Goal: Task Accomplishment & Management: Manage account settings

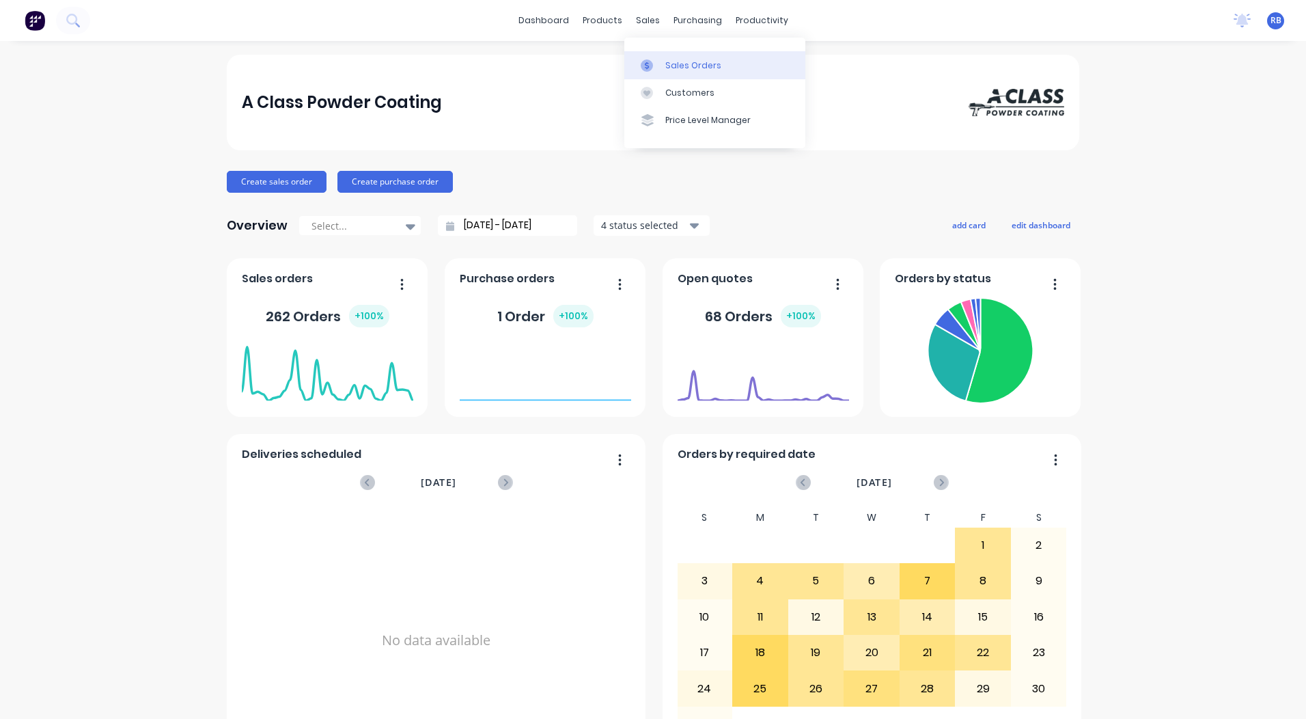
click at [666, 68] on div "Sales Orders" at bounding box center [693, 65] width 56 height 12
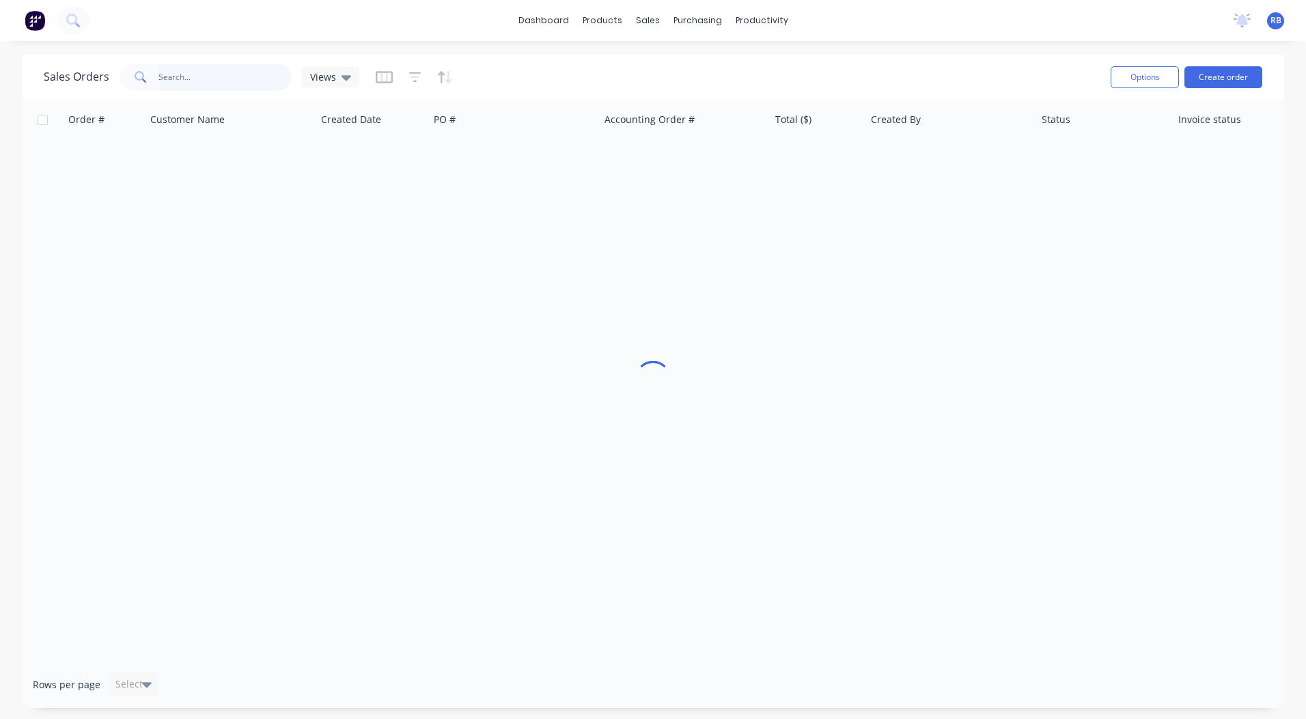
click at [199, 83] on input "text" at bounding box center [224, 77] width 133 height 27
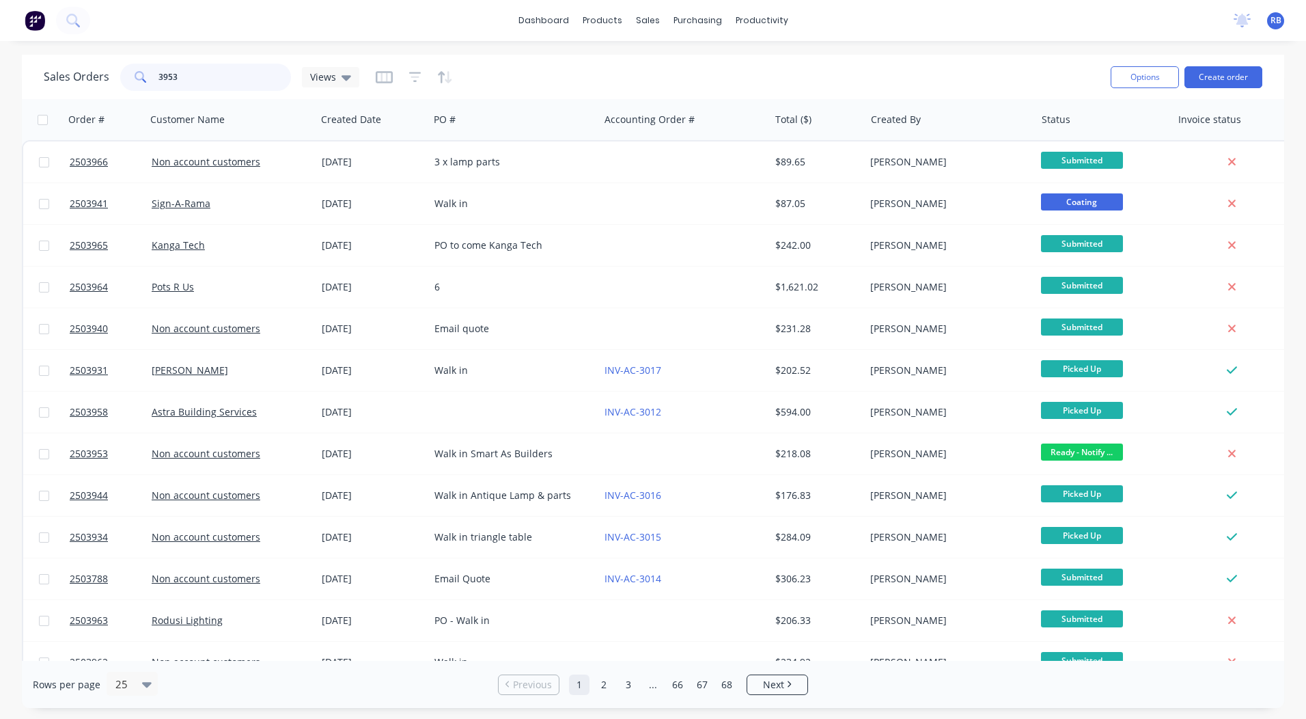
type input "3953"
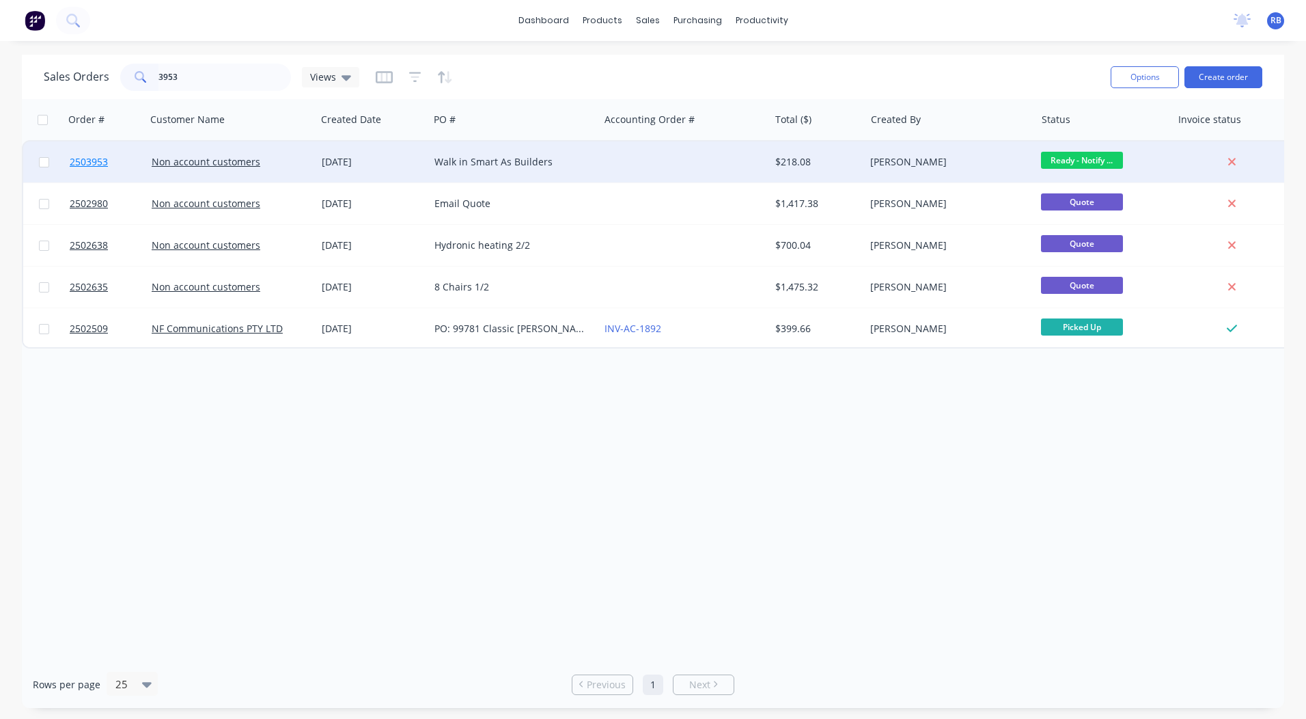
click at [84, 162] on span "2503953" at bounding box center [89, 162] width 38 height 14
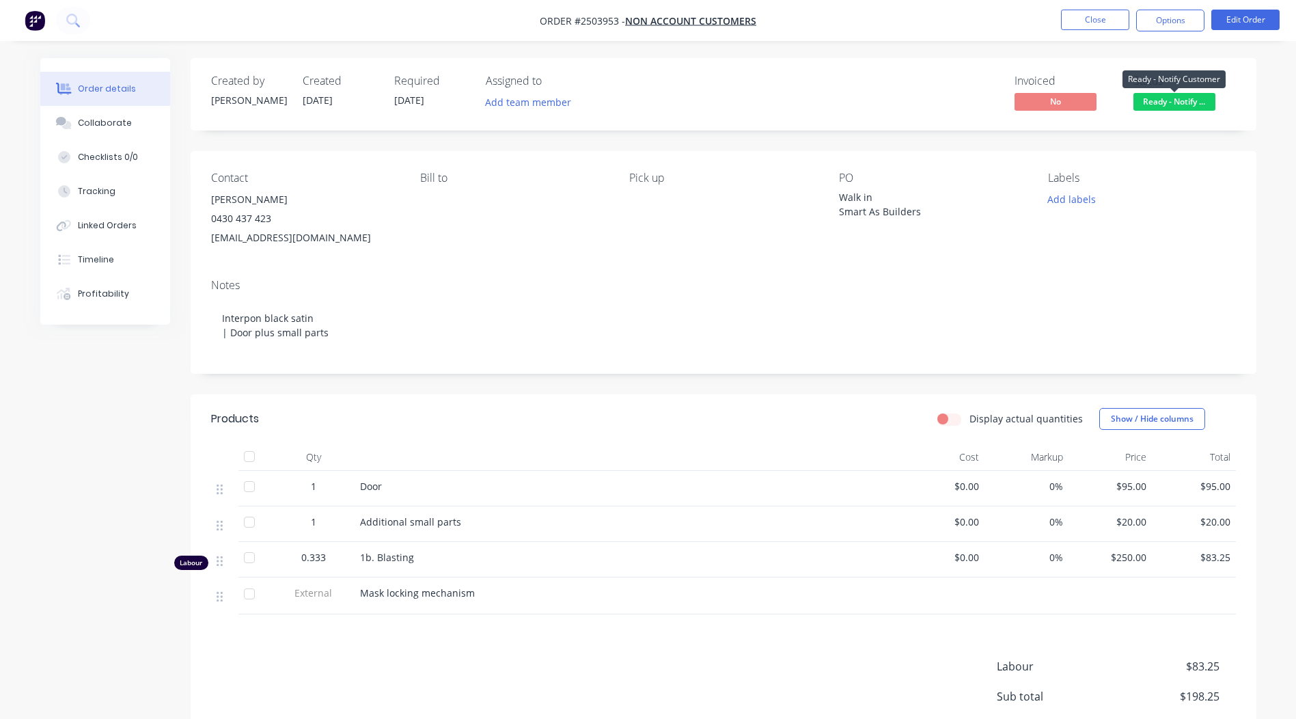
click at [1193, 99] on span "Ready - Notify ..." at bounding box center [1174, 101] width 82 height 17
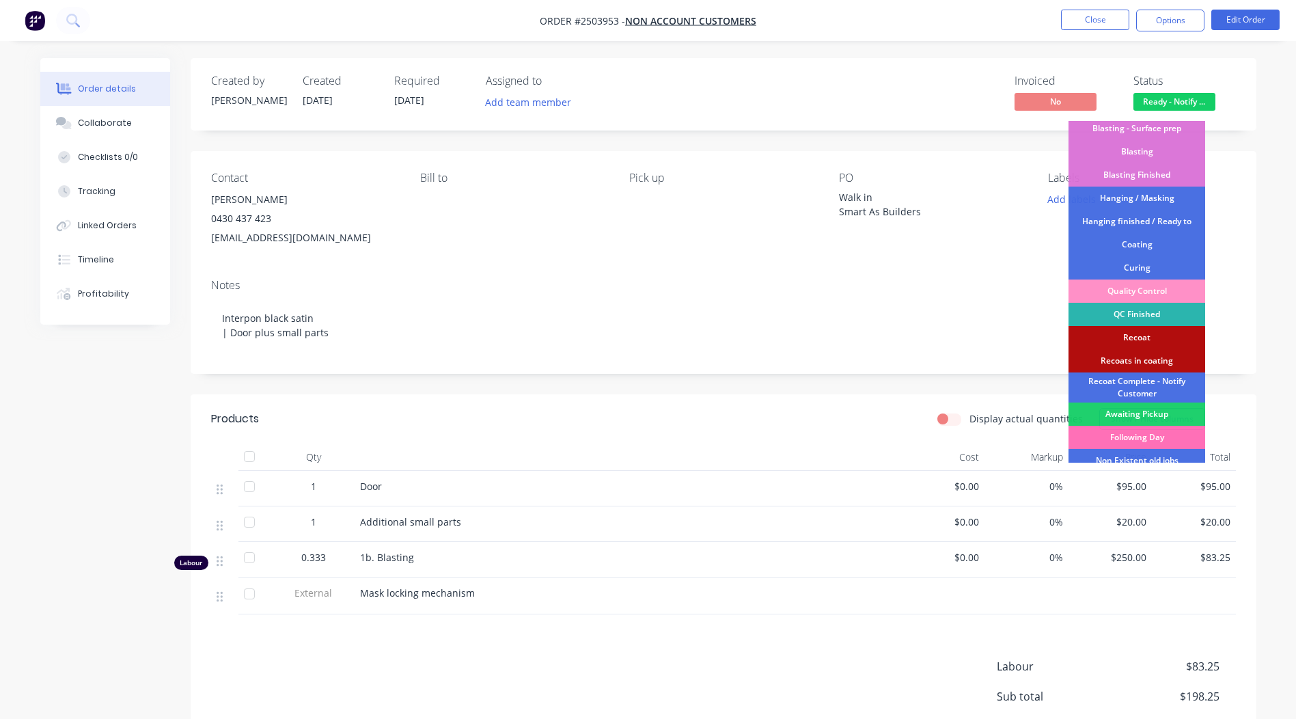
scroll to position [273, 0]
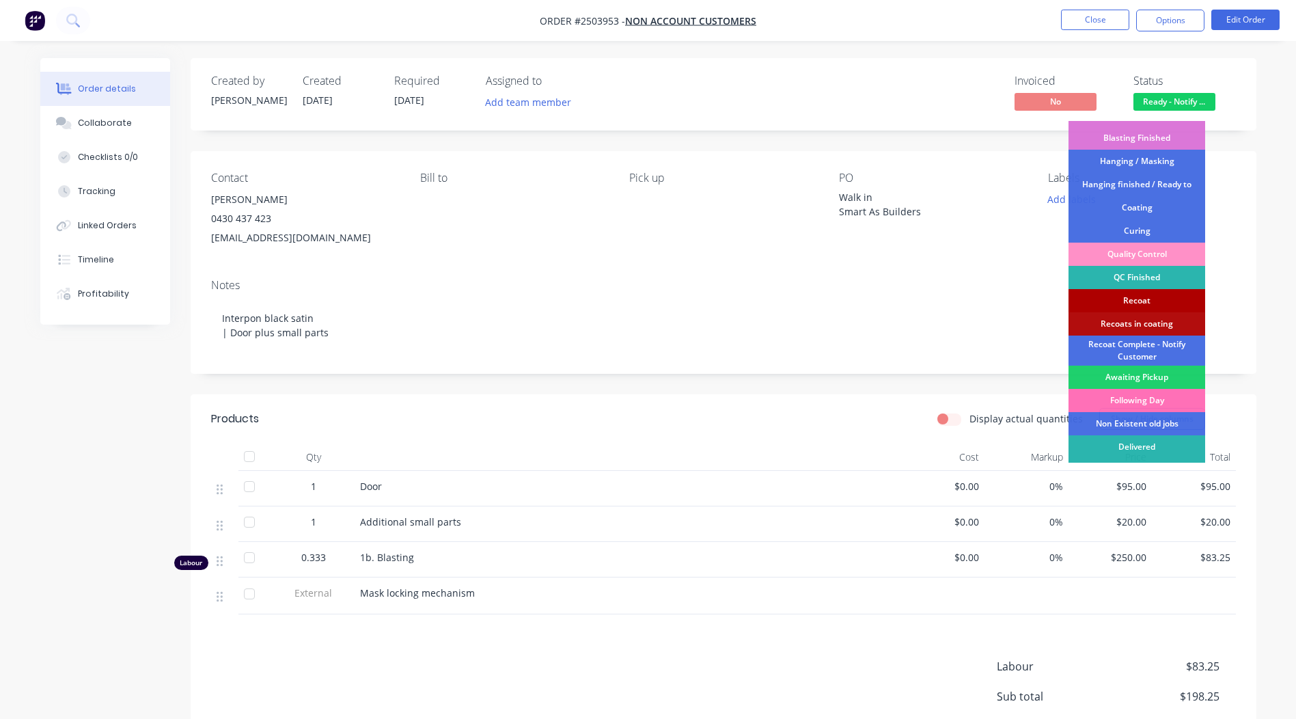
click at [1141, 298] on div "Recoat" at bounding box center [1136, 300] width 137 height 23
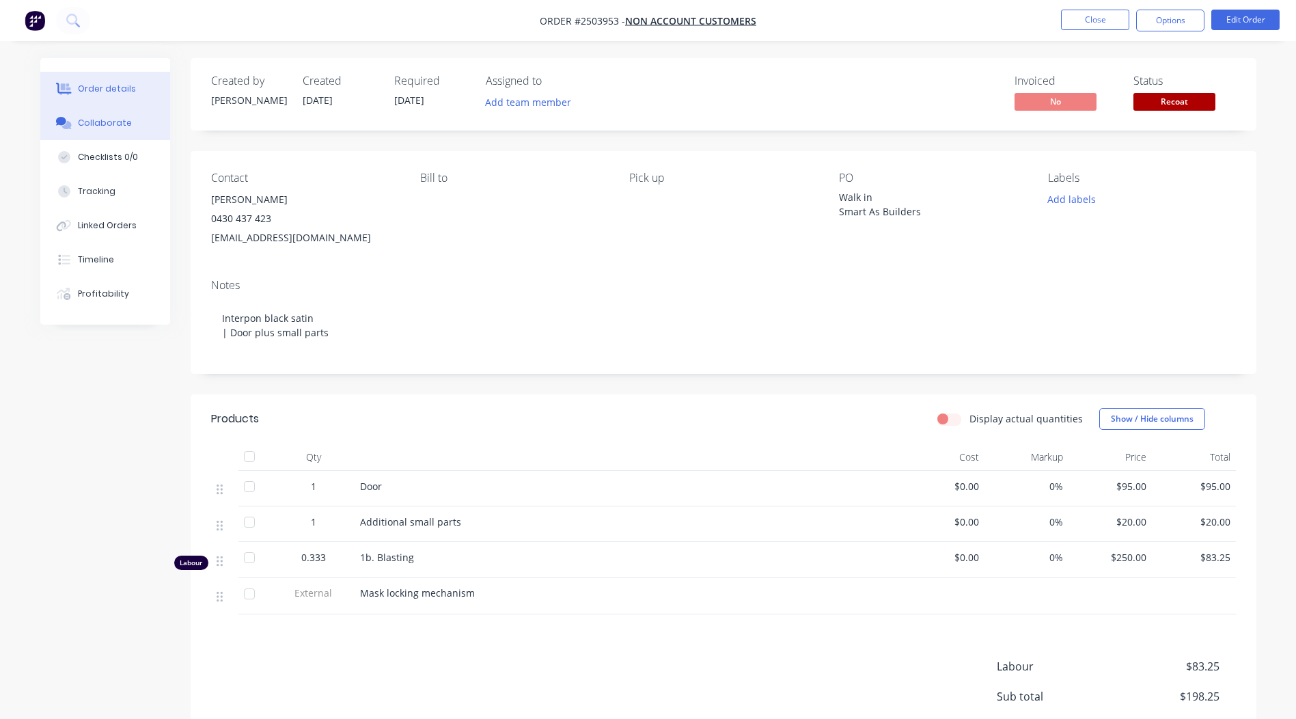
click at [106, 125] on div "Collaborate" at bounding box center [105, 123] width 54 height 12
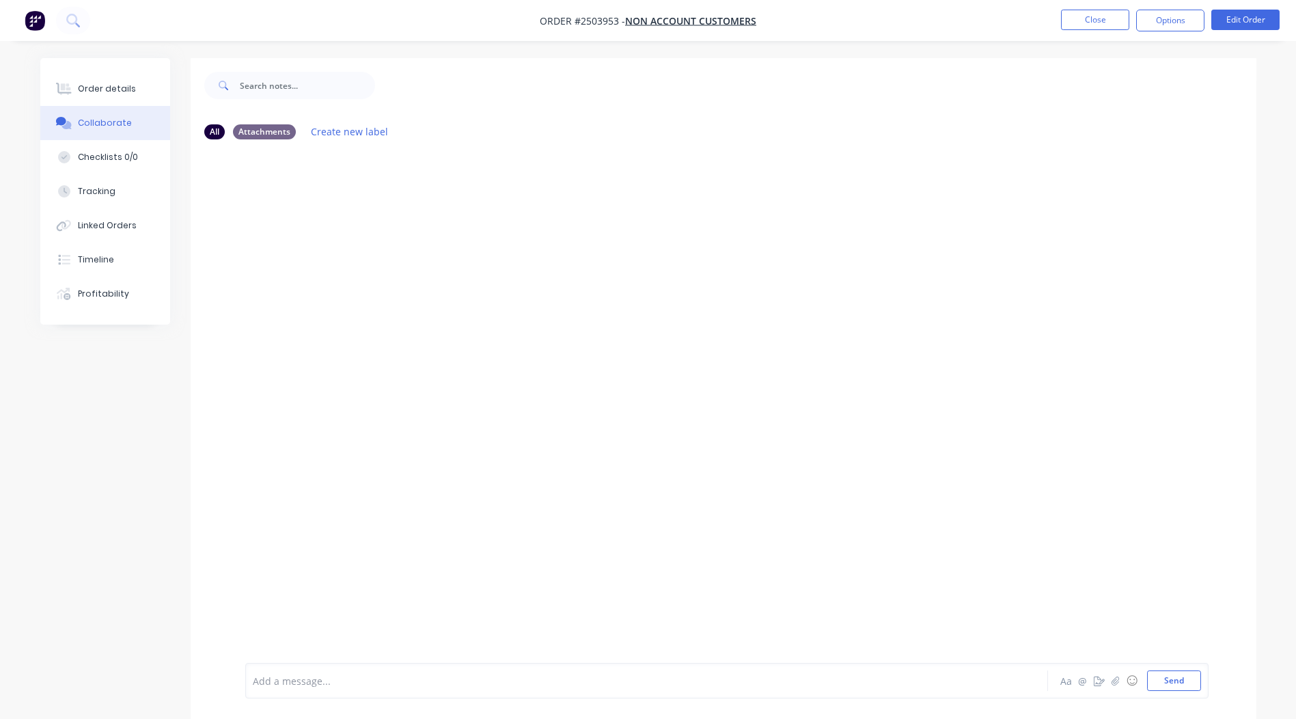
click at [347, 691] on div "Add a message... Aa @ ☺ Send" at bounding box center [726, 681] width 963 height 36
click at [348, 685] on div at bounding box center [608, 680] width 710 height 14
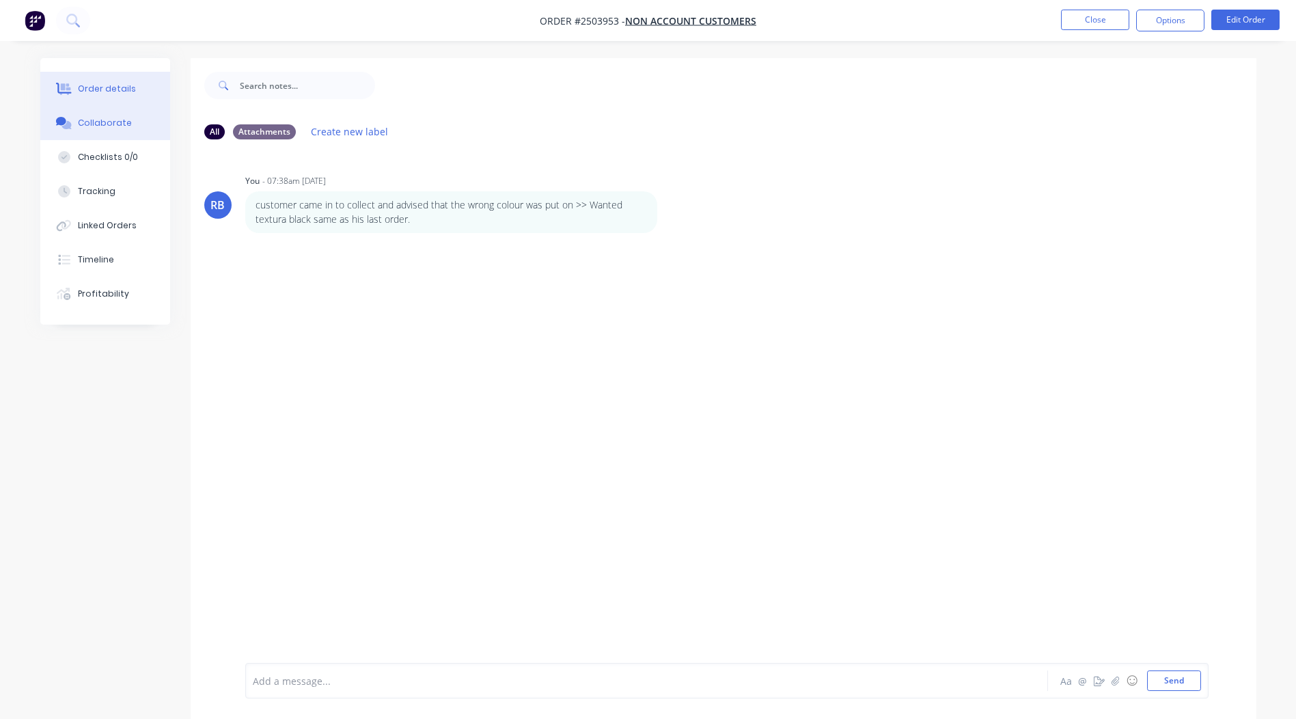
click at [94, 85] on div "Order details" at bounding box center [107, 89] width 58 height 12
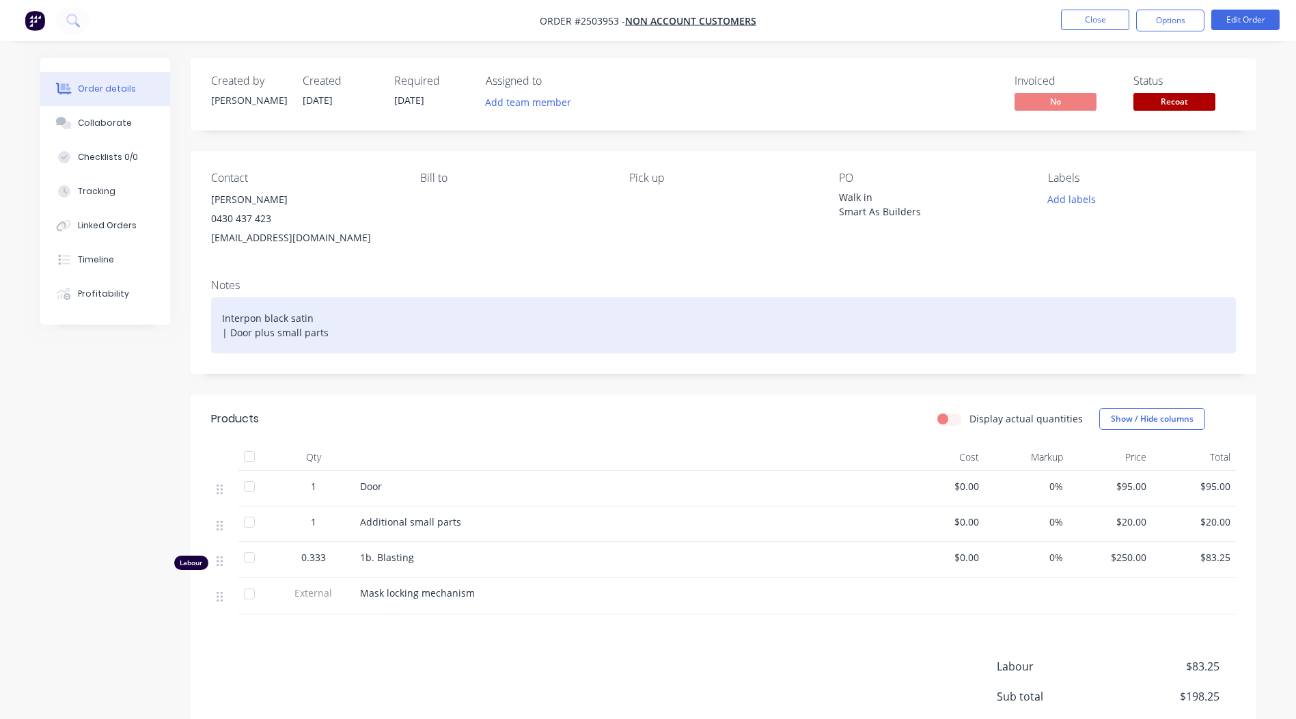
click at [445, 326] on div "Interpon black satin | Door plus small parts" at bounding box center [723, 325] width 1024 height 56
click at [315, 318] on div "Interpon black satin | Door plus small parts" at bounding box center [723, 325] width 1024 height 56
drag, startPoint x: 312, startPoint y: 317, endPoint x: 218, endPoint y: 318, distance: 94.3
click at [218, 318] on div "Interpon black satin | Door plus small parts" at bounding box center [723, 325] width 1024 height 56
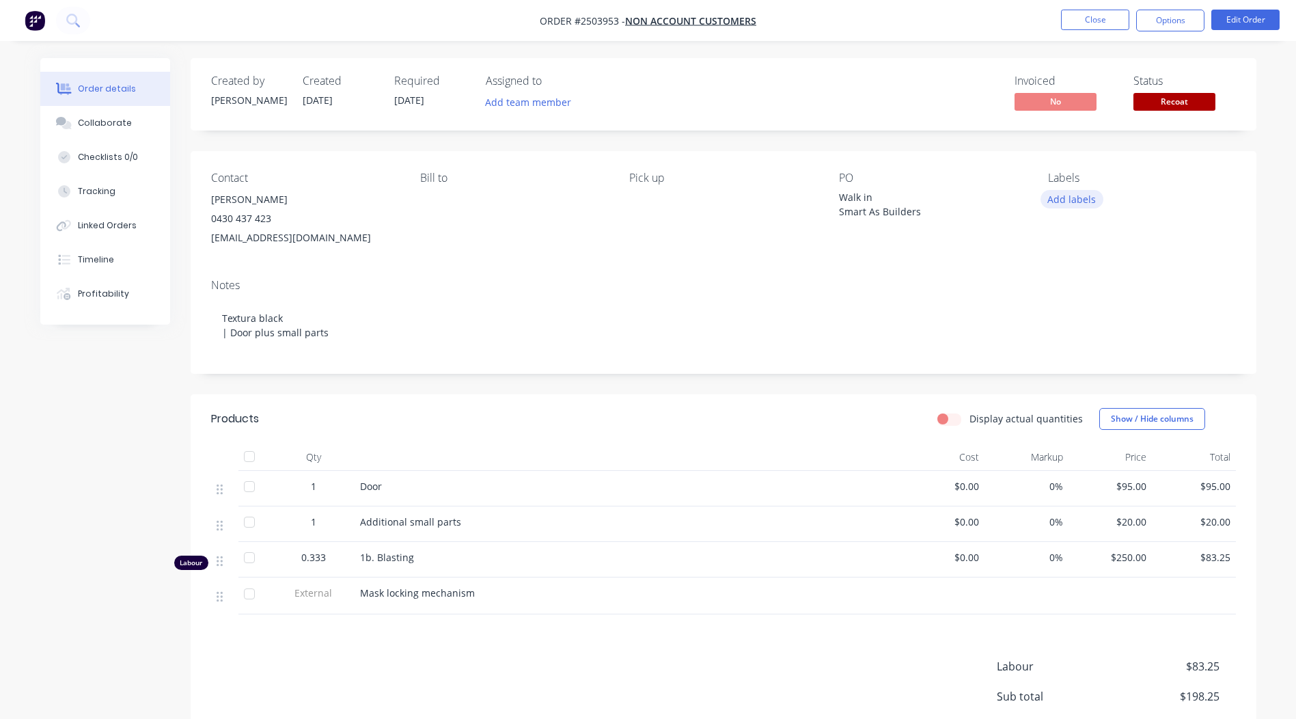
click at [1079, 198] on button "Add labels" at bounding box center [1071, 199] width 63 height 18
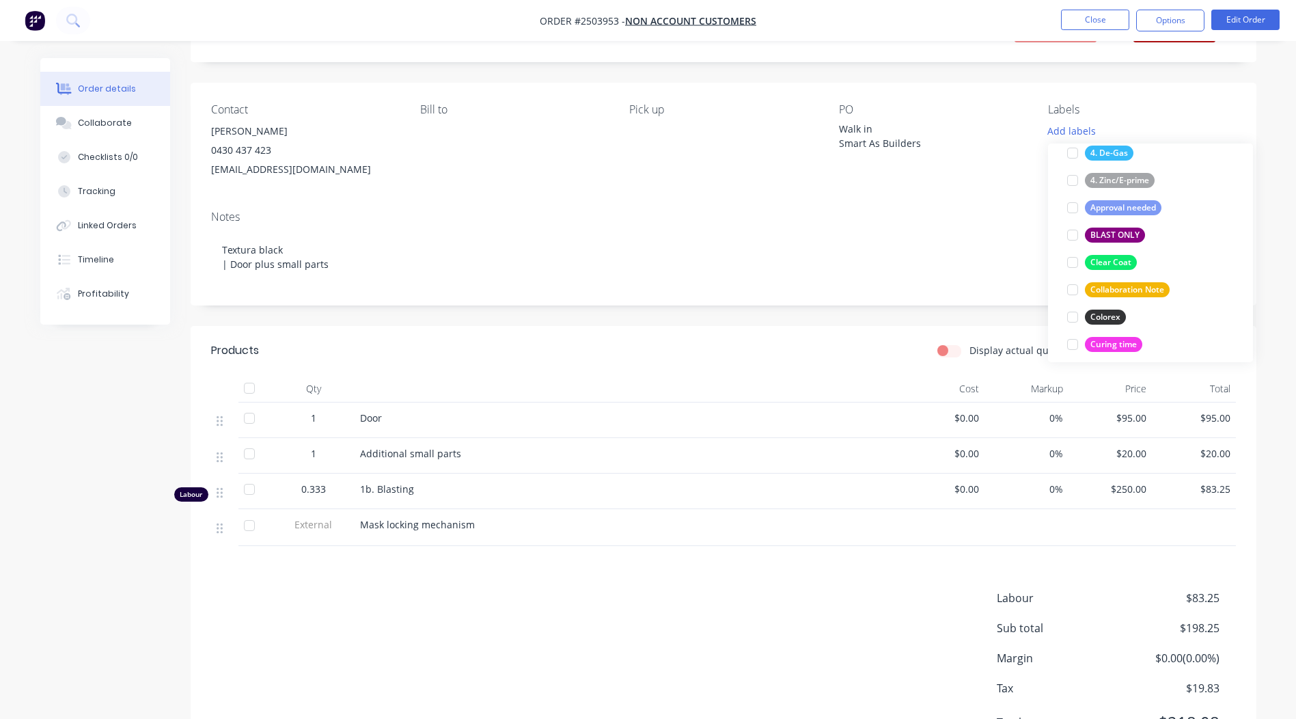
scroll to position [232, 0]
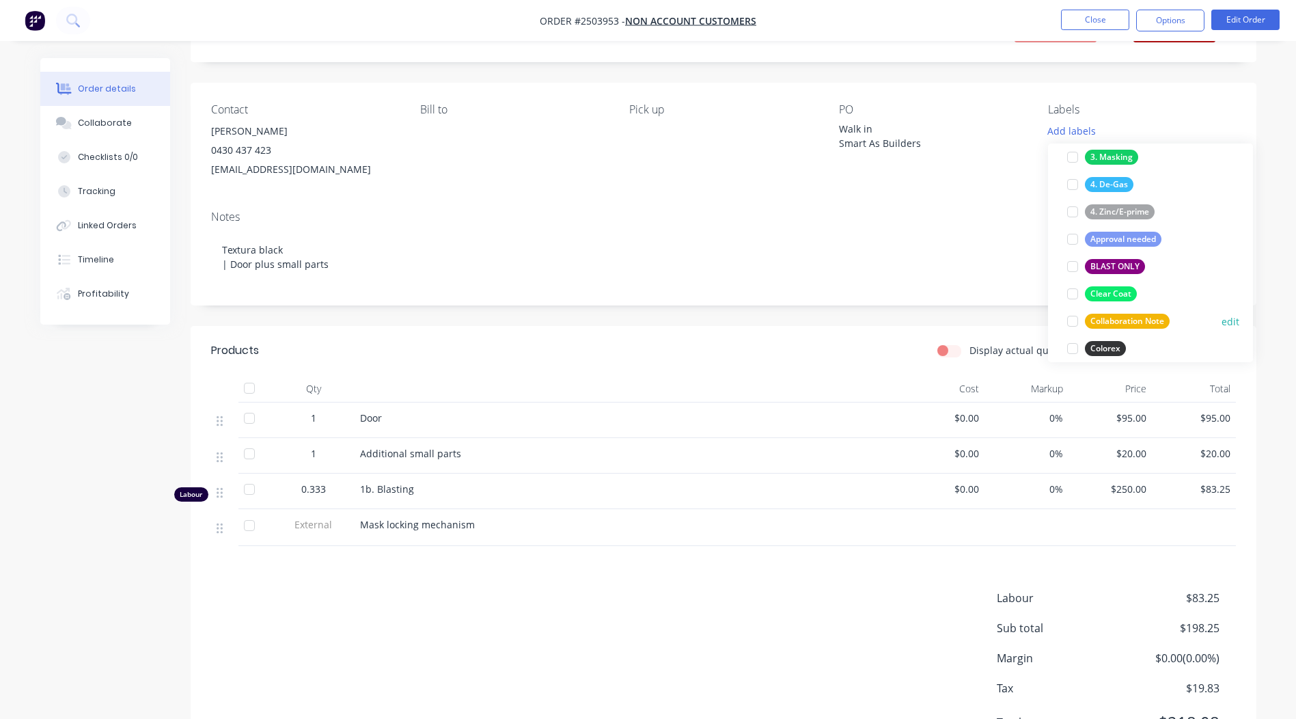
click at [1143, 314] on div "Collaboration Note" at bounding box center [1127, 320] width 85 height 15
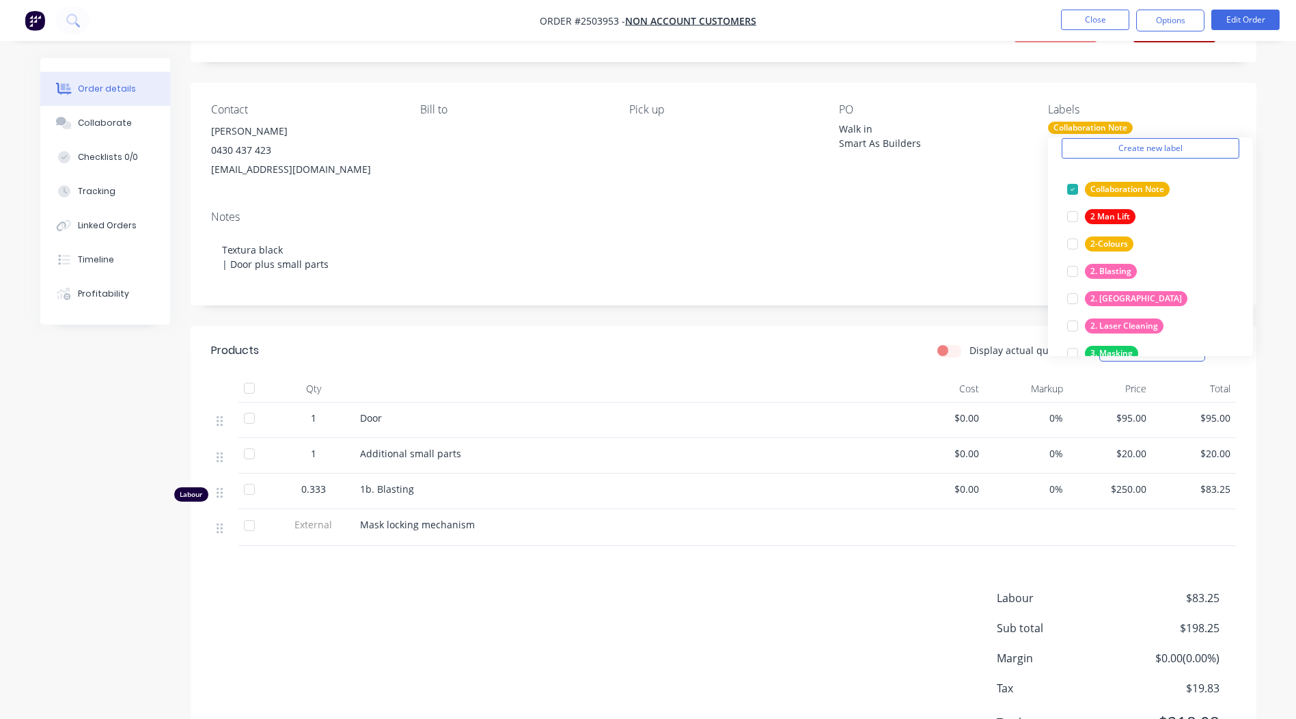
scroll to position [0, 0]
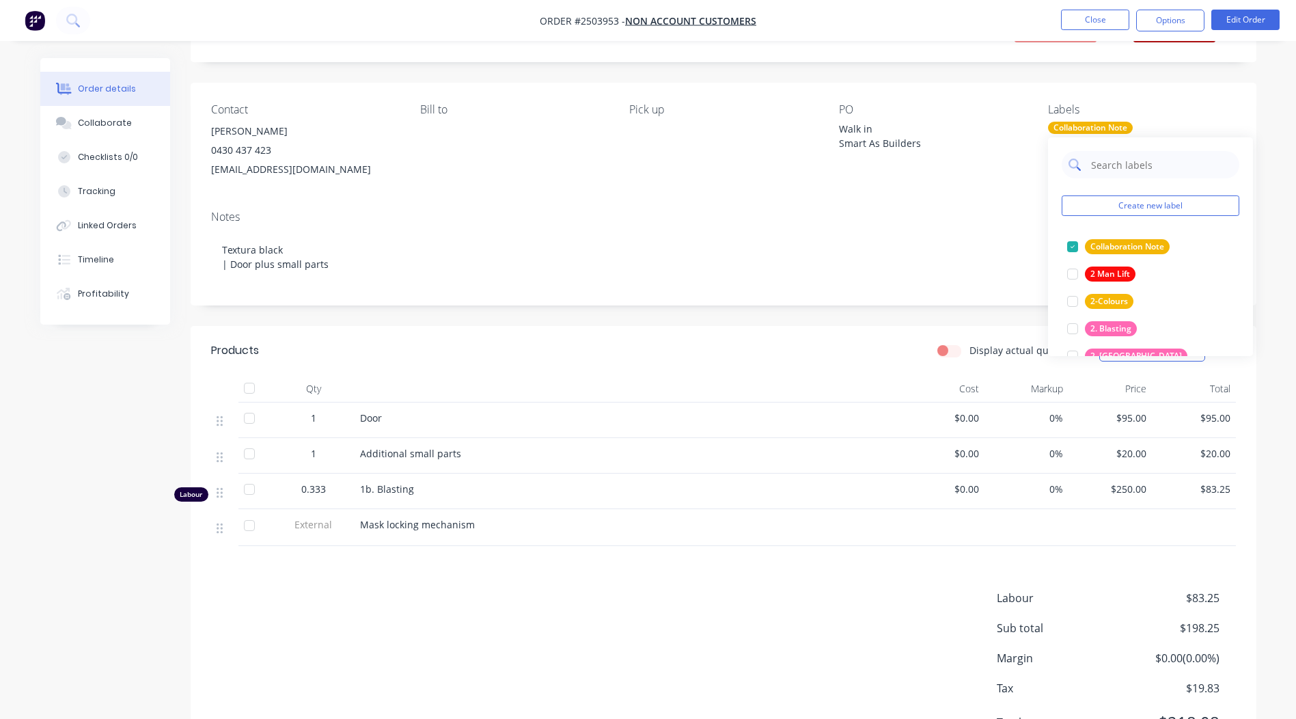
click at [1115, 162] on input "text" at bounding box center [1160, 164] width 143 height 27
type input "re"
click at [1221, 274] on button "edit" at bounding box center [1230, 274] width 18 height 14
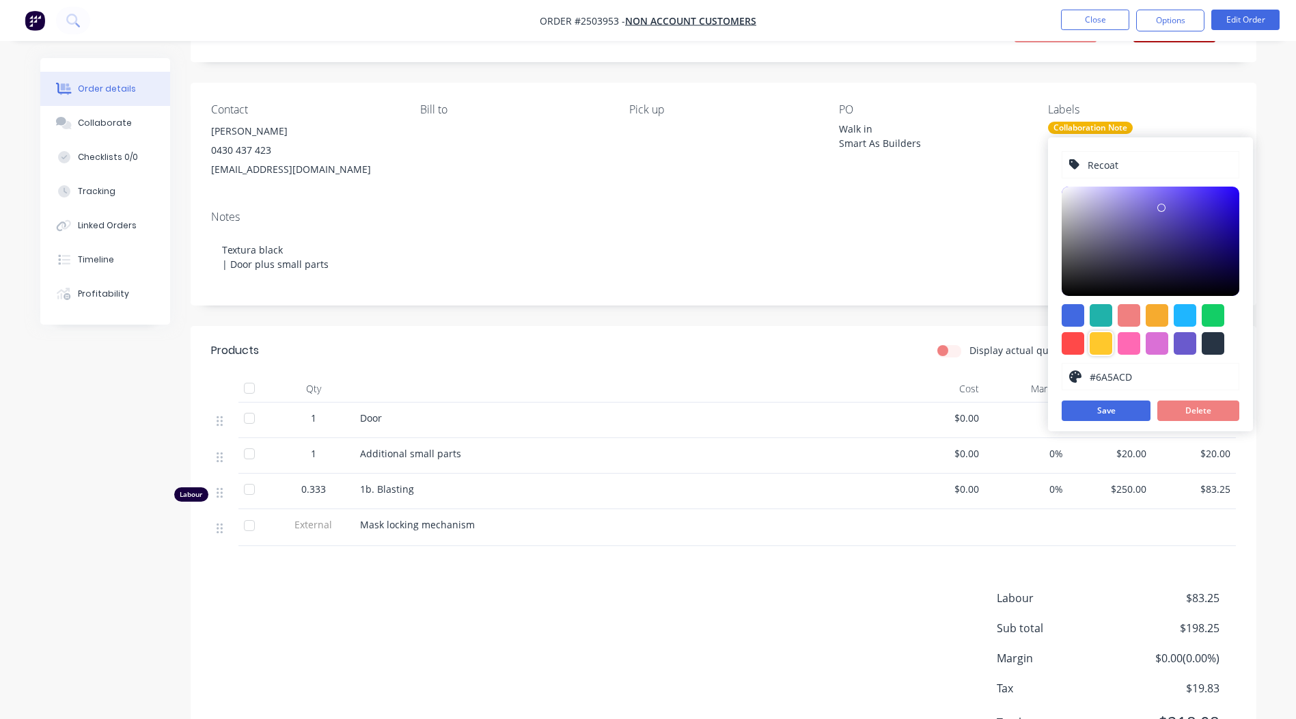
click at [1103, 348] on div at bounding box center [1100, 343] width 23 height 23
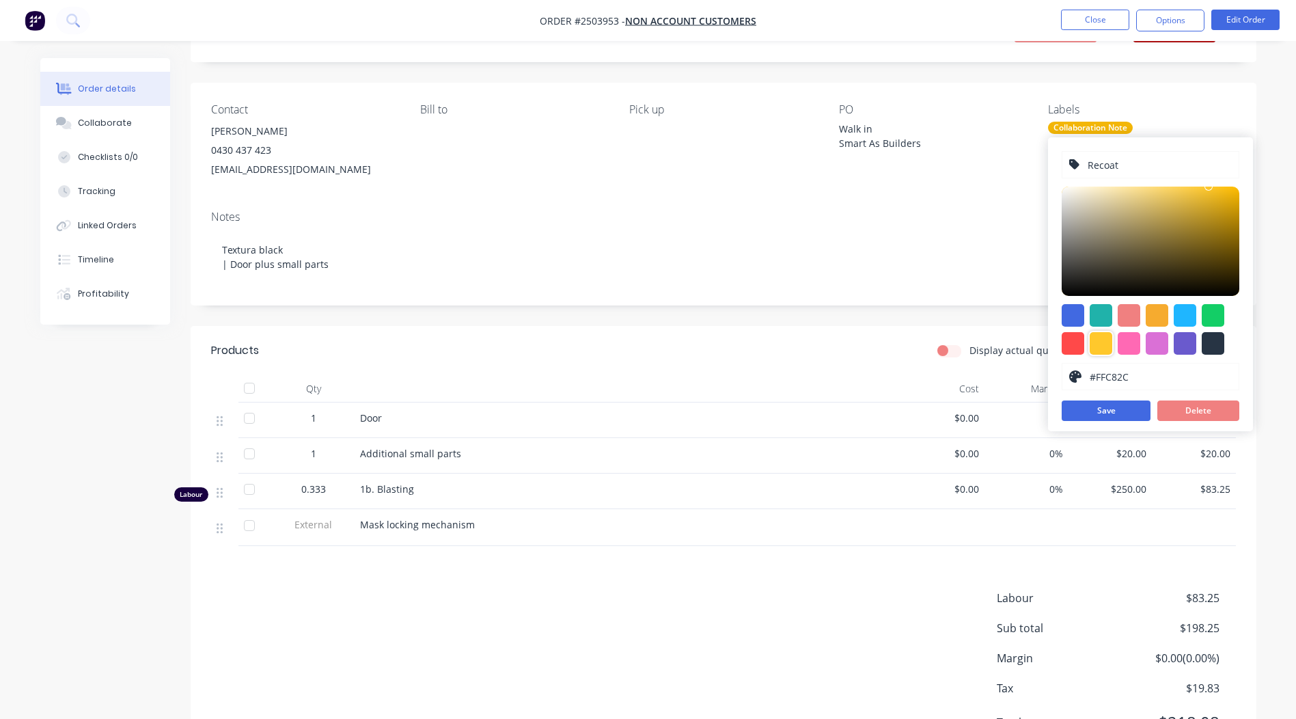
type input "#F7B909"
click at [1233, 190] on div at bounding box center [1150, 240] width 178 height 109
click at [1106, 414] on button "Save" at bounding box center [1105, 410] width 89 height 20
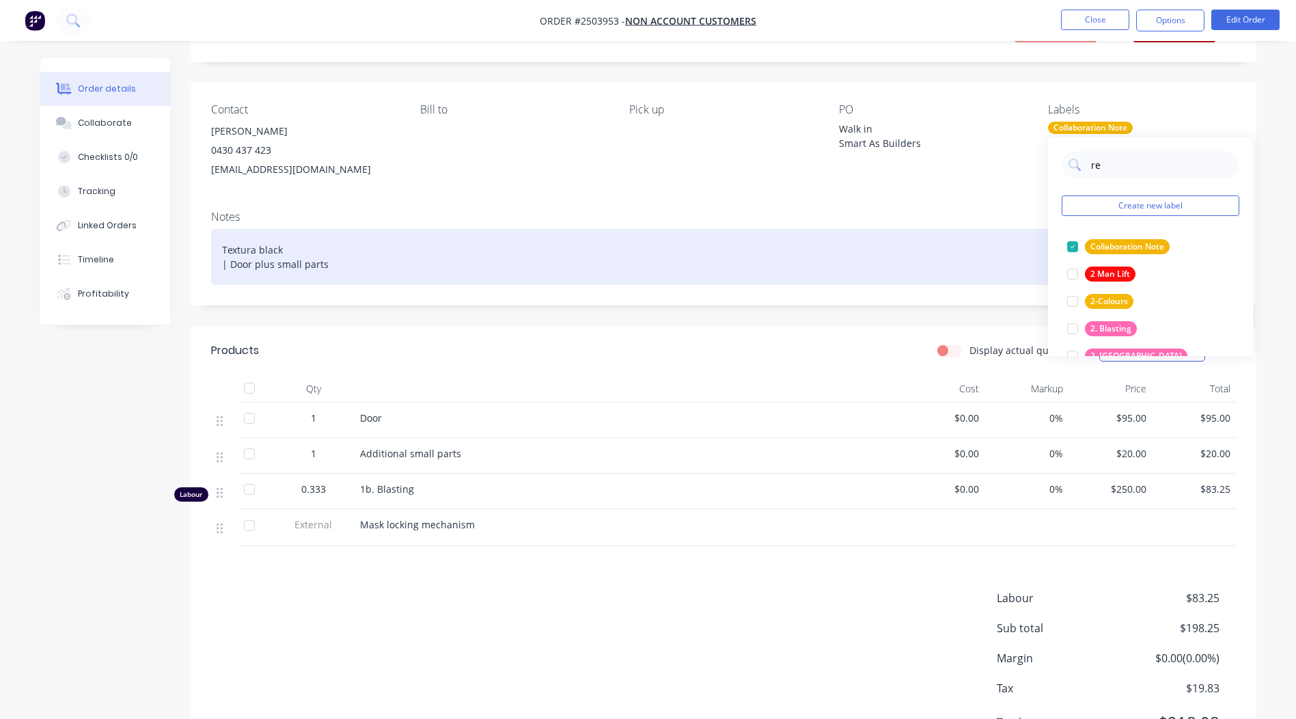
click at [1005, 245] on div "Textura black | Door plus small parts" at bounding box center [723, 257] width 1024 height 56
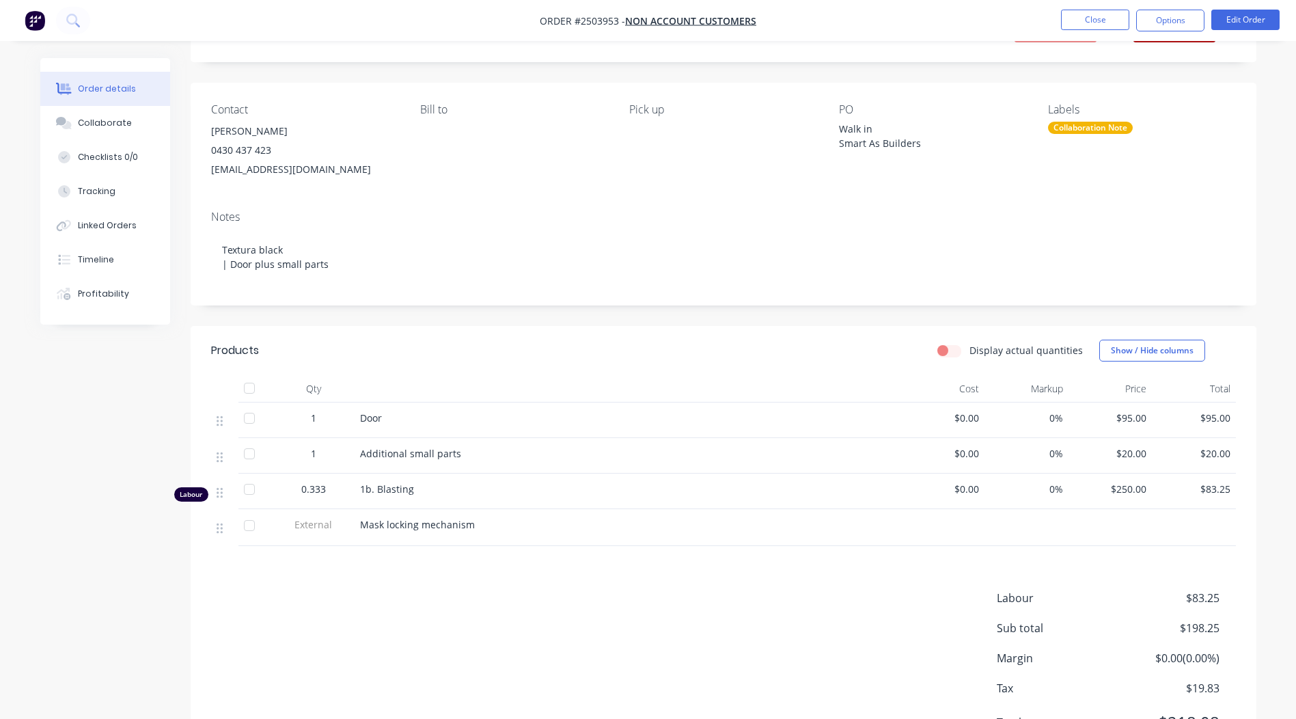
click at [1109, 125] on div "Collaboration Note" at bounding box center [1090, 128] width 85 height 12
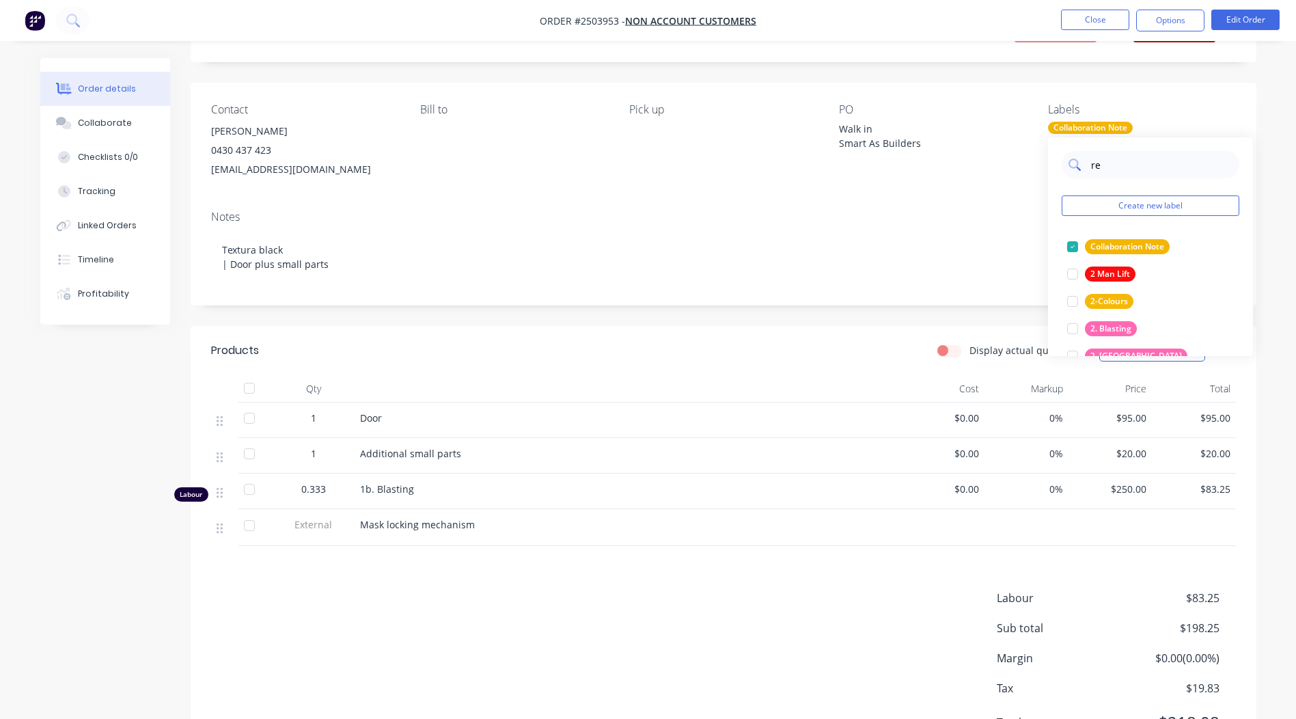
click at [1123, 156] on input "re" at bounding box center [1160, 164] width 143 height 27
type input "rec"
click at [1068, 244] on div at bounding box center [1072, 246] width 27 height 27
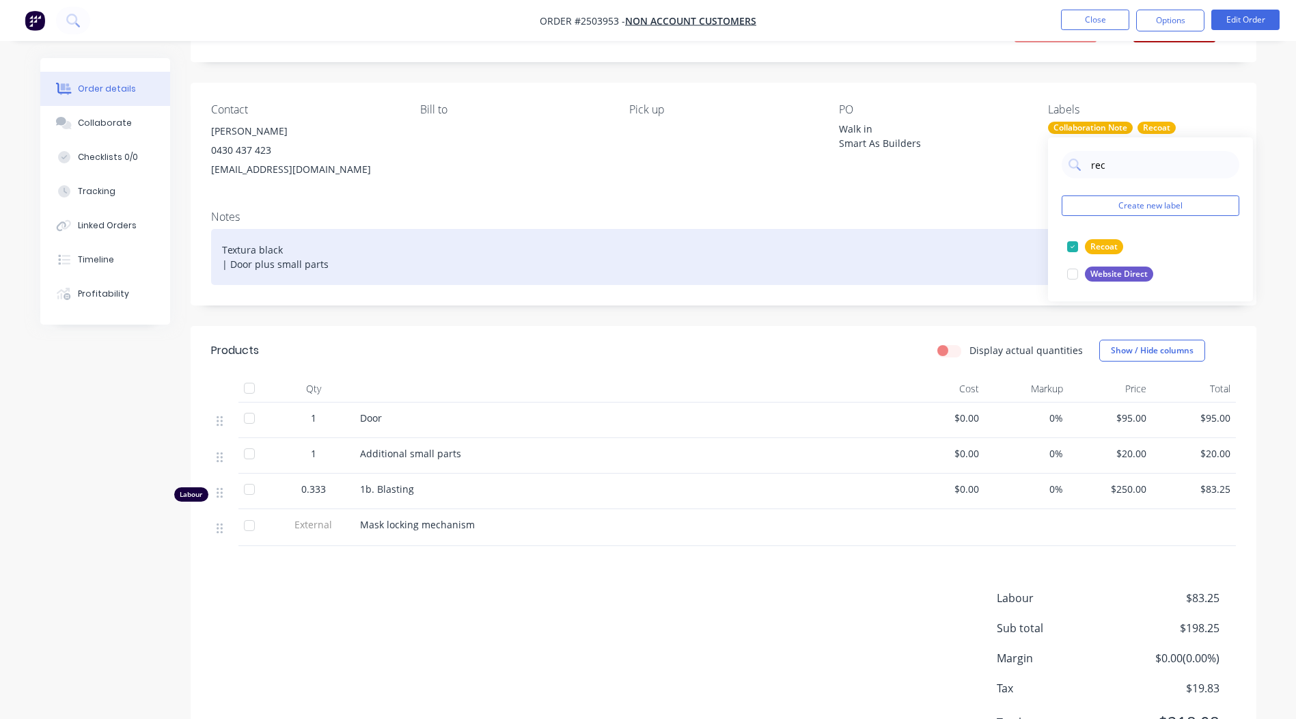
click at [950, 256] on div "Textura black | Door plus small parts" at bounding box center [723, 257] width 1024 height 56
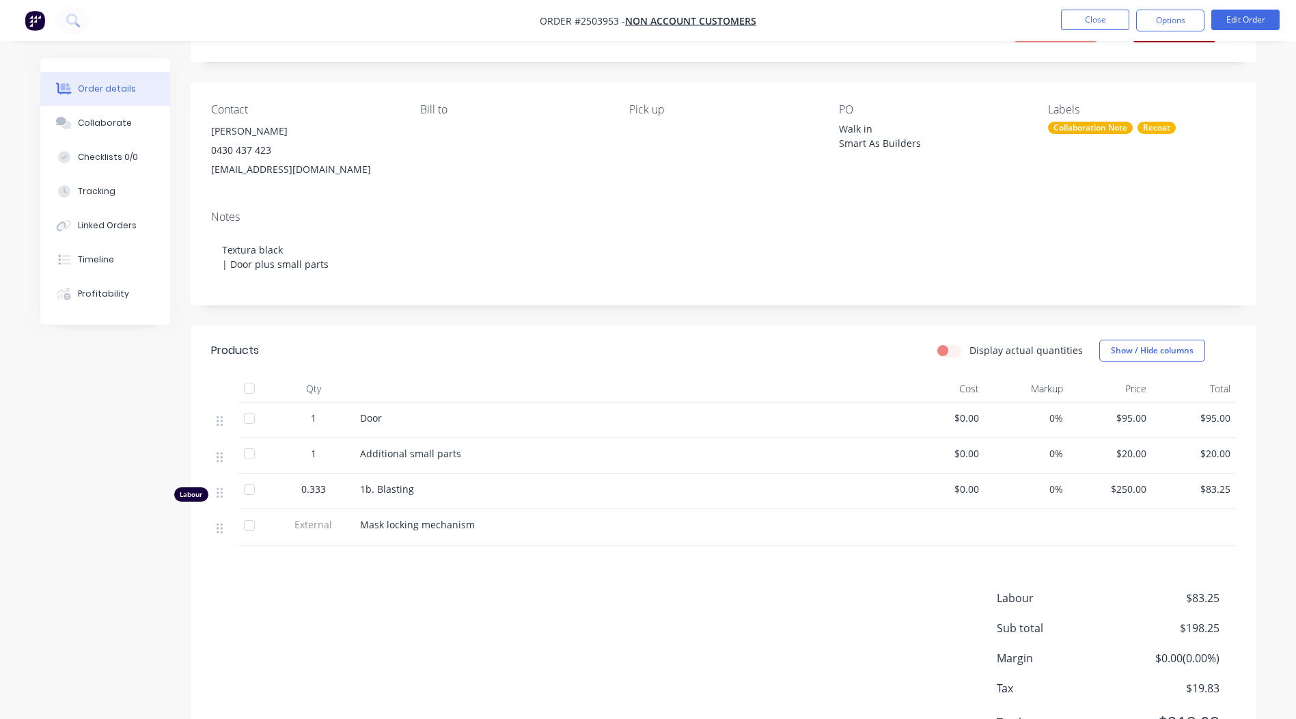
click at [915, 143] on div "Walk in Smart As Builders" at bounding box center [924, 136] width 171 height 29
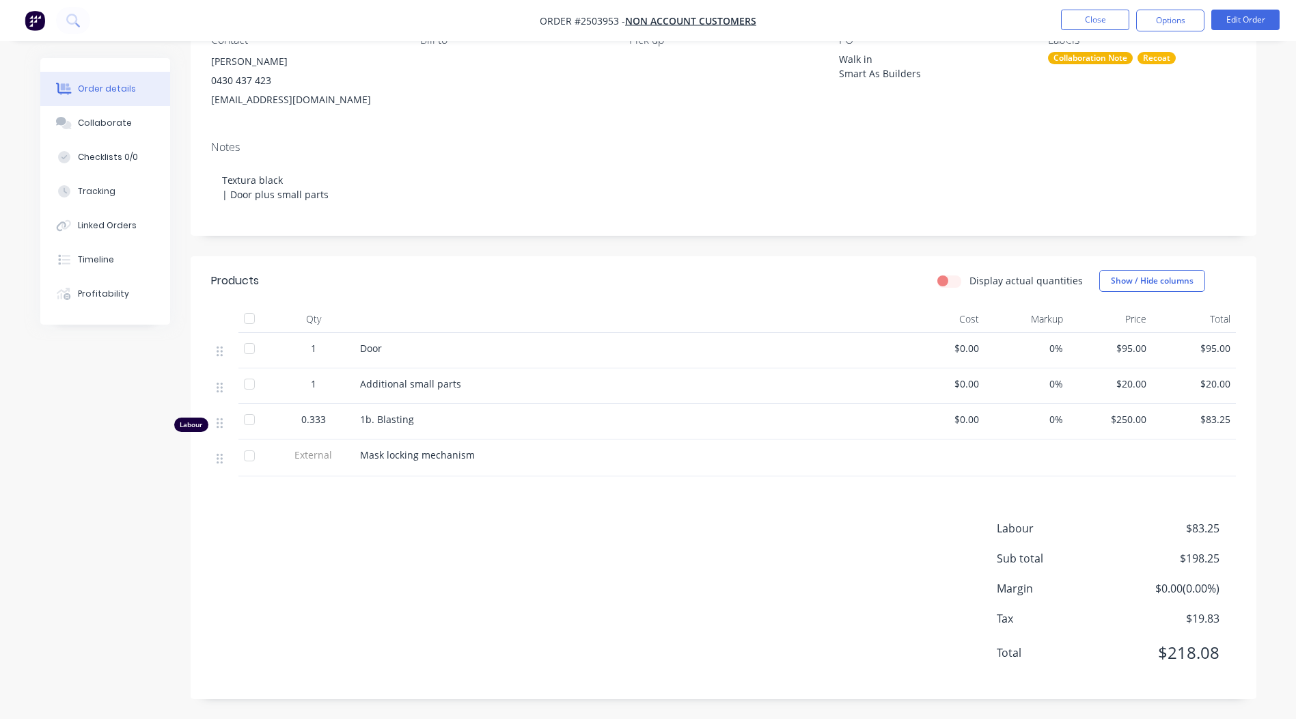
scroll to position [139, 0]
click at [1246, 18] on button "Edit Order" at bounding box center [1245, 20] width 68 height 20
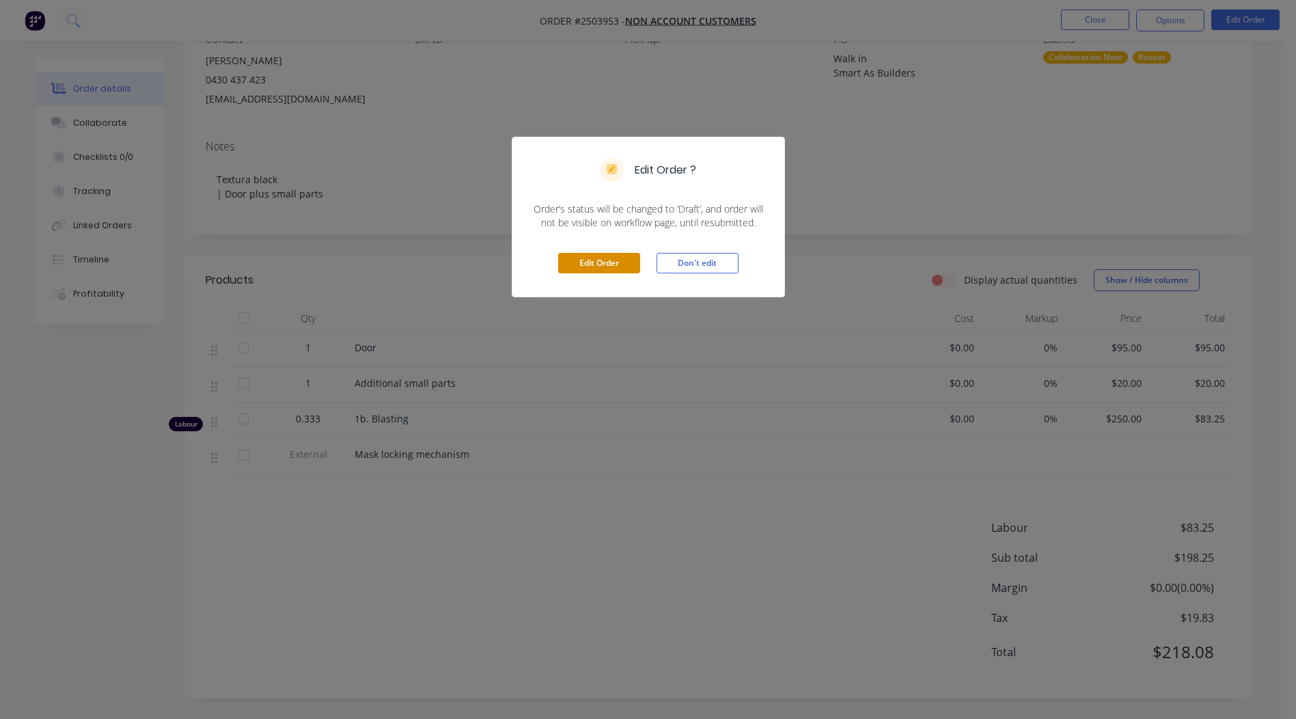
click at [604, 268] on button "Edit Order" at bounding box center [599, 263] width 82 height 20
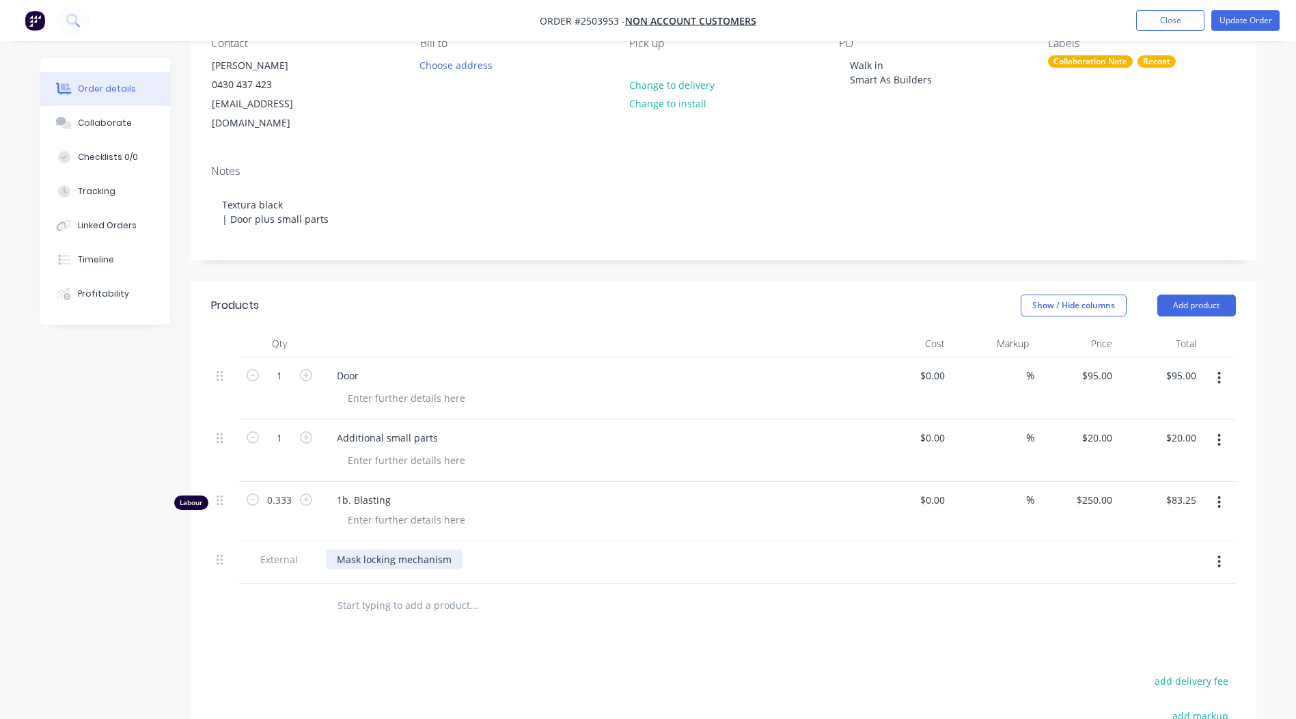
scroll to position [205, 0]
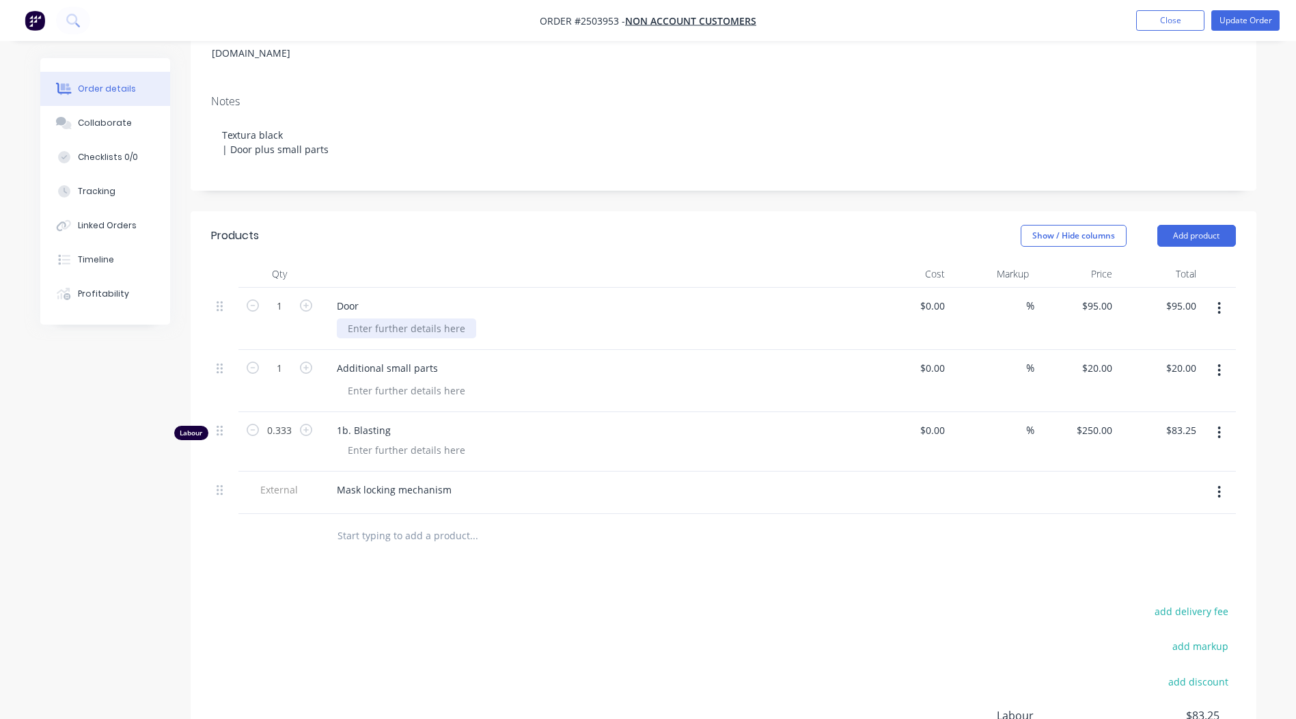
click at [394, 318] on div at bounding box center [406, 328] width 139 height 20
click at [441, 318] on div "Was black satin now textura black <recoat>" at bounding box center [446, 328] width 219 height 20
click at [440, 318] on div "Was black satin now Textura black <recoat>" at bounding box center [447, 328] width 221 height 20
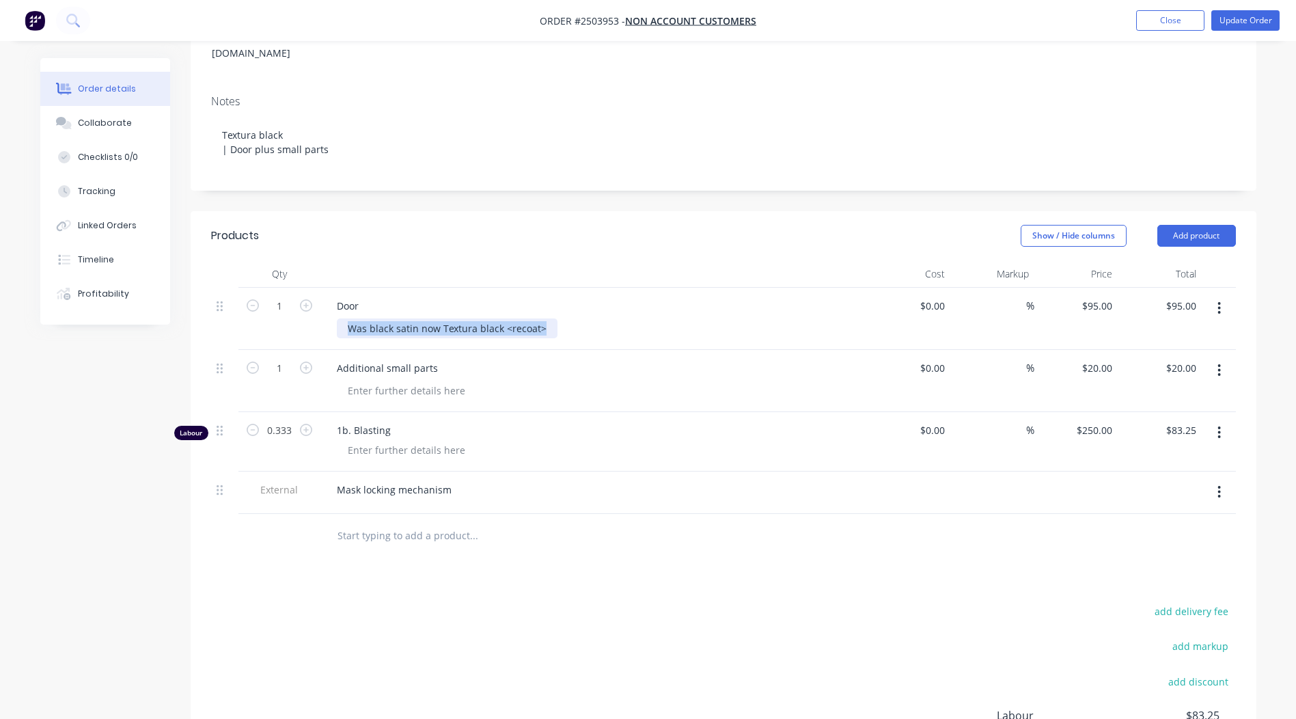
copy div "Was black satin now Textura black <recoat>"
click at [432, 380] on div at bounding box center [406, 390] width 139 height 20
paste div
click at [1246, 18] on button "Update Order" at bounding box center [1245, 20] width 68 height 20
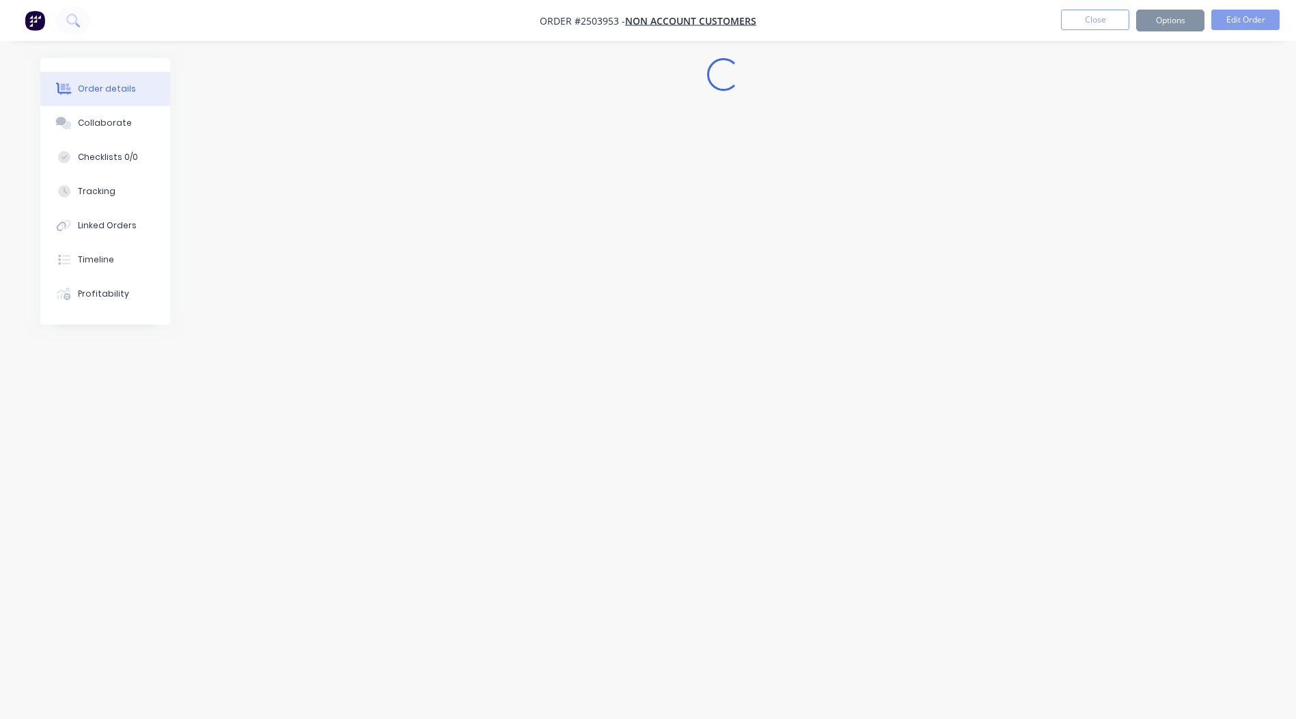
scroll to position [0, 0]
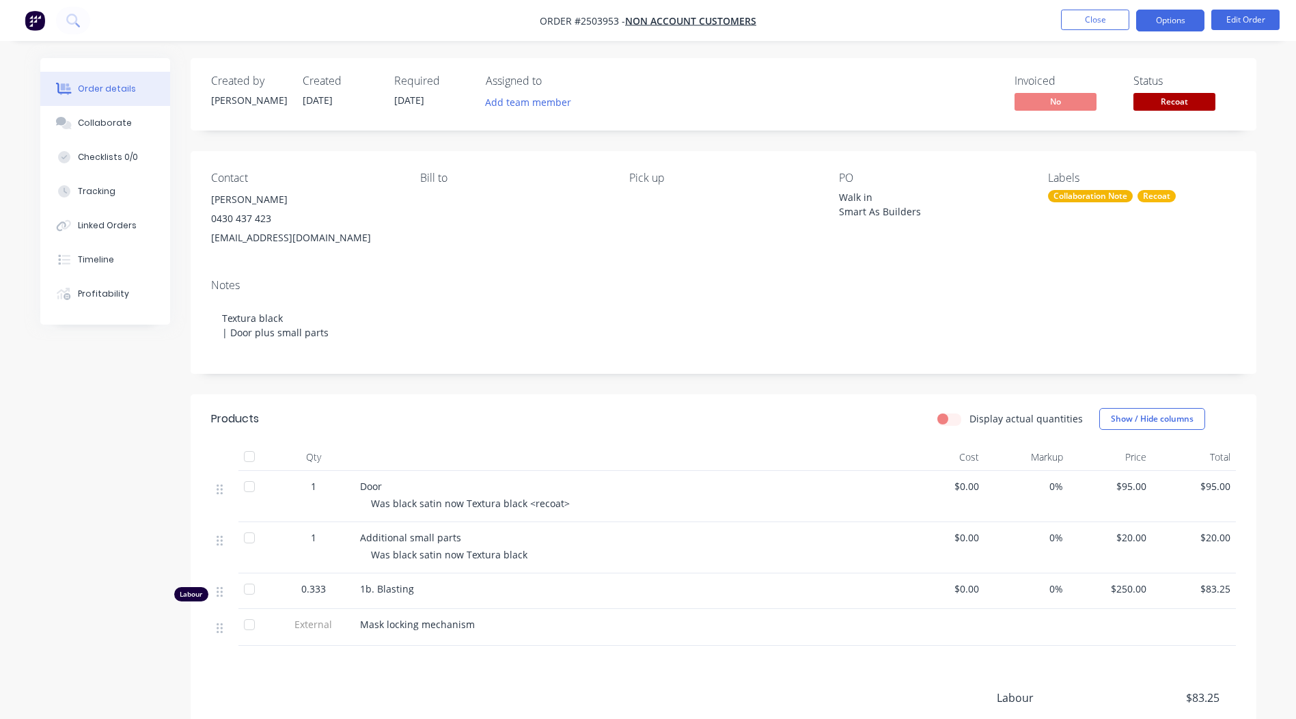
click at [1177, 18] on button "Options" at bounding box center [1170, 21] width 68 height 22
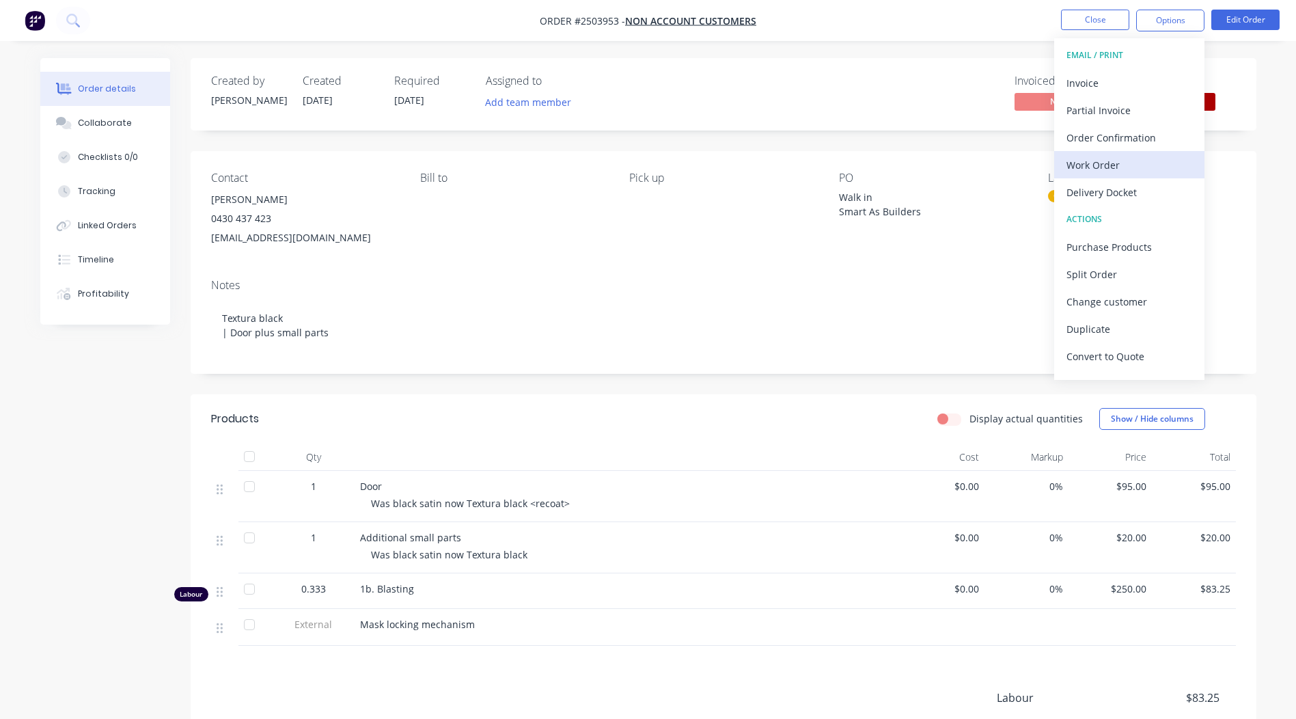
click at [1100, 165] on div "Work Order" at bounding box center [1129, 165] width 126 height 20
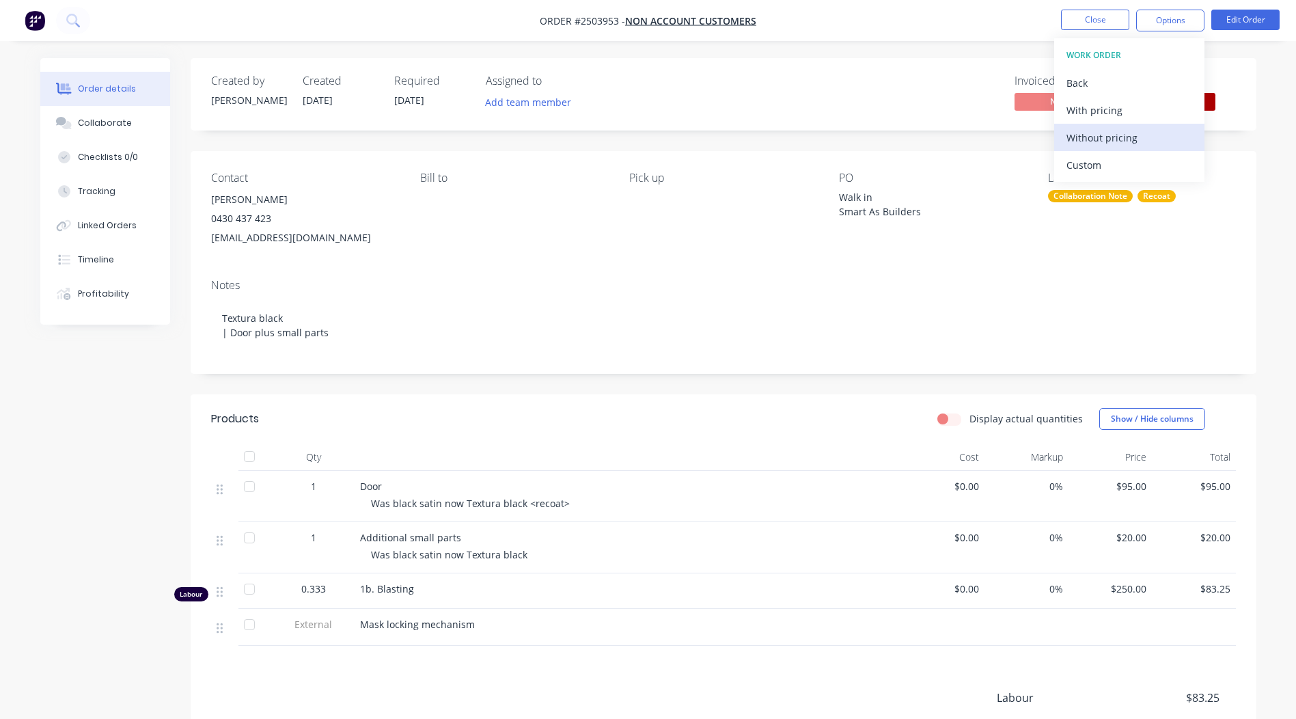
click at [1098, 143] on div "Without pricing" at bounding box center [1129, 138] width 126 height 20
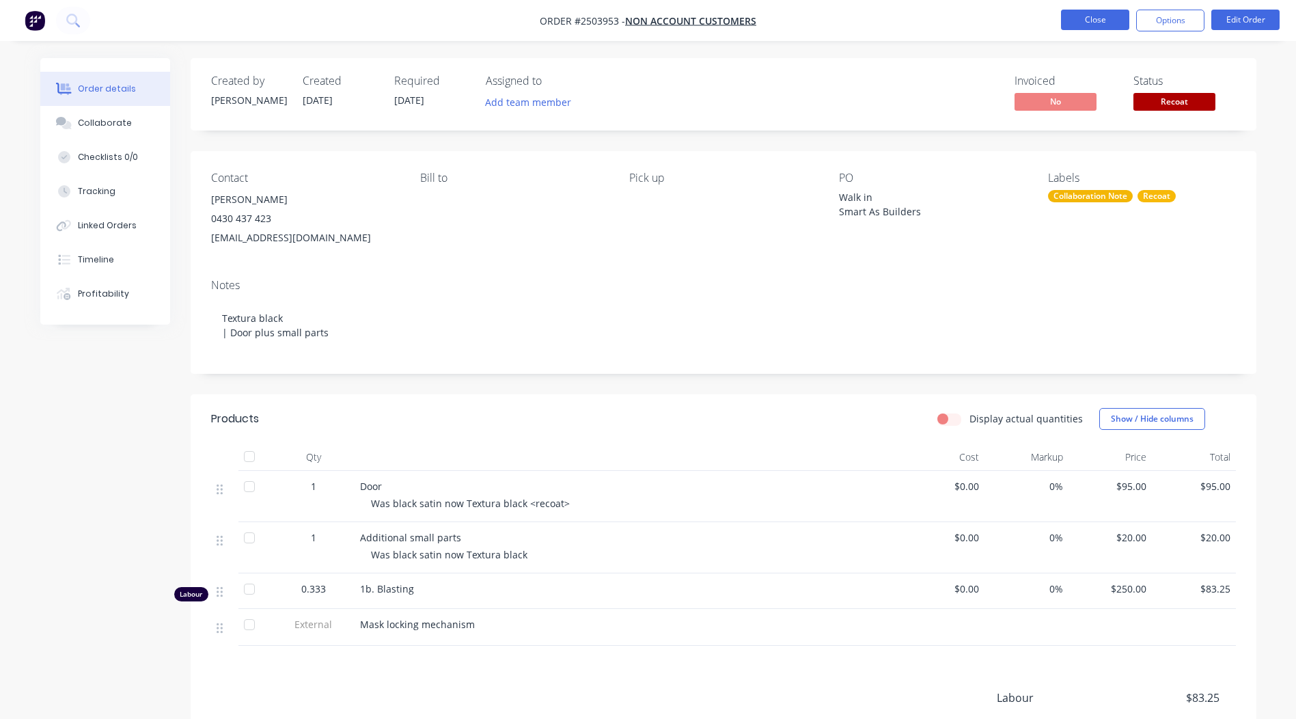
click at [1098, 20] on button "Close" at bounding box center [1095, 20] width 68 height 20
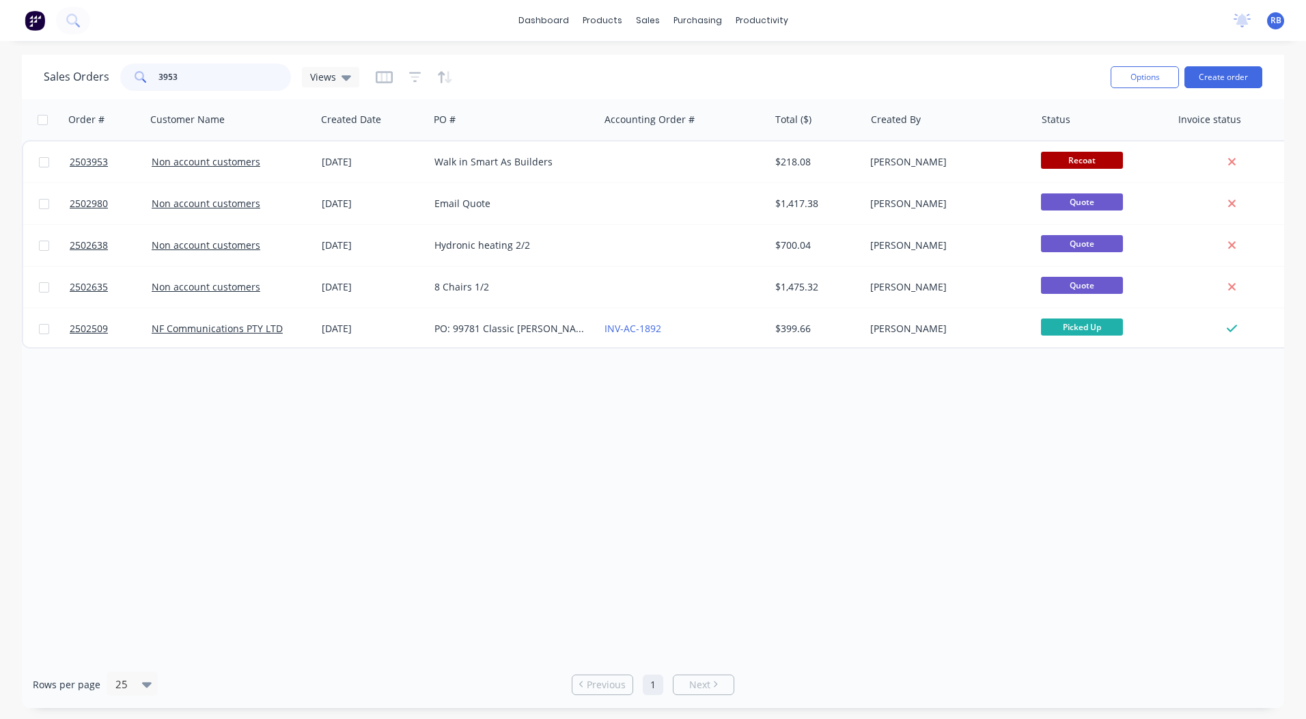
click at [186, 76] on input "3953" at bounding box center [224, 77] width 133 height 27
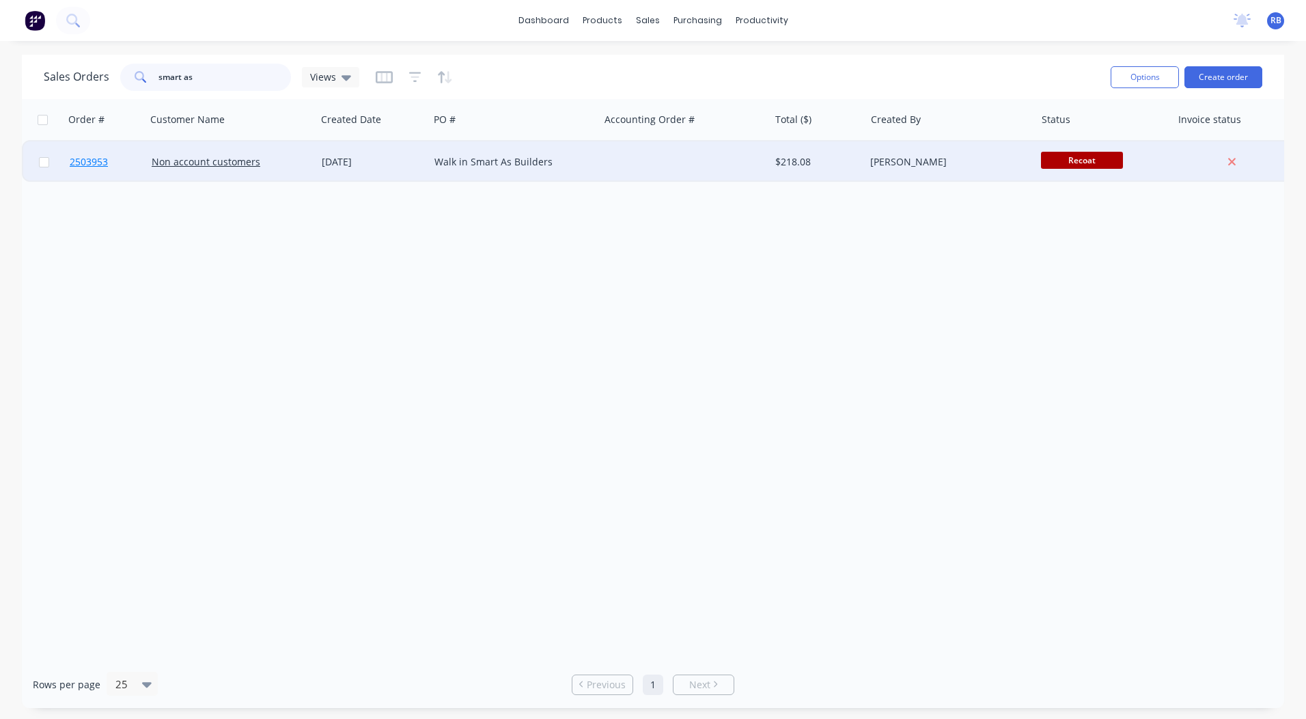
type input "smart as"
click at [81, 158] on span "2503953" at bounding box center [89, 162] width 38 height 14
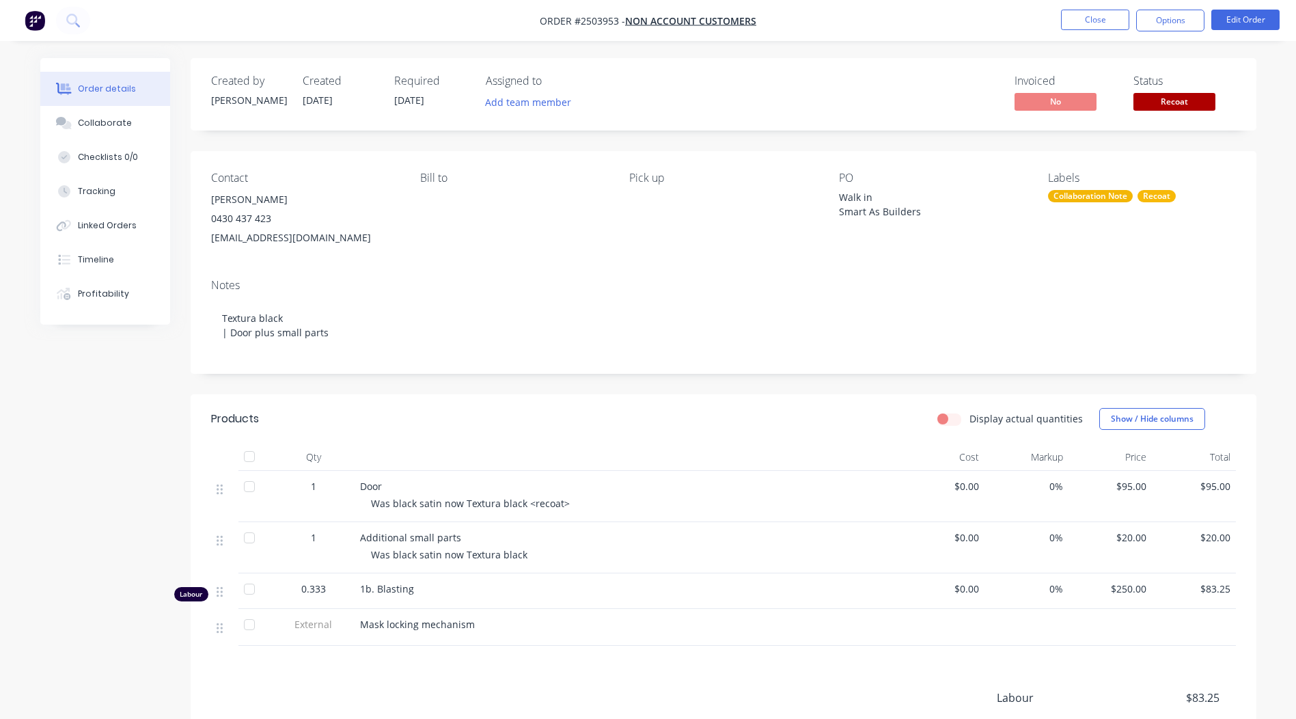
drag, startPoint x: 279, startPoint y: 199, endPoint x: 212, endPoint y: 201, distance: 67.0
click at [212, 201] on div "[PERSON_NAME]" at bounding box center [304, 199] width 187 height 19
copy div "[PERSON_NAME]"
click at [1095, 13] on button "Close" at bounding box center [1095, 20] width 68 height 20
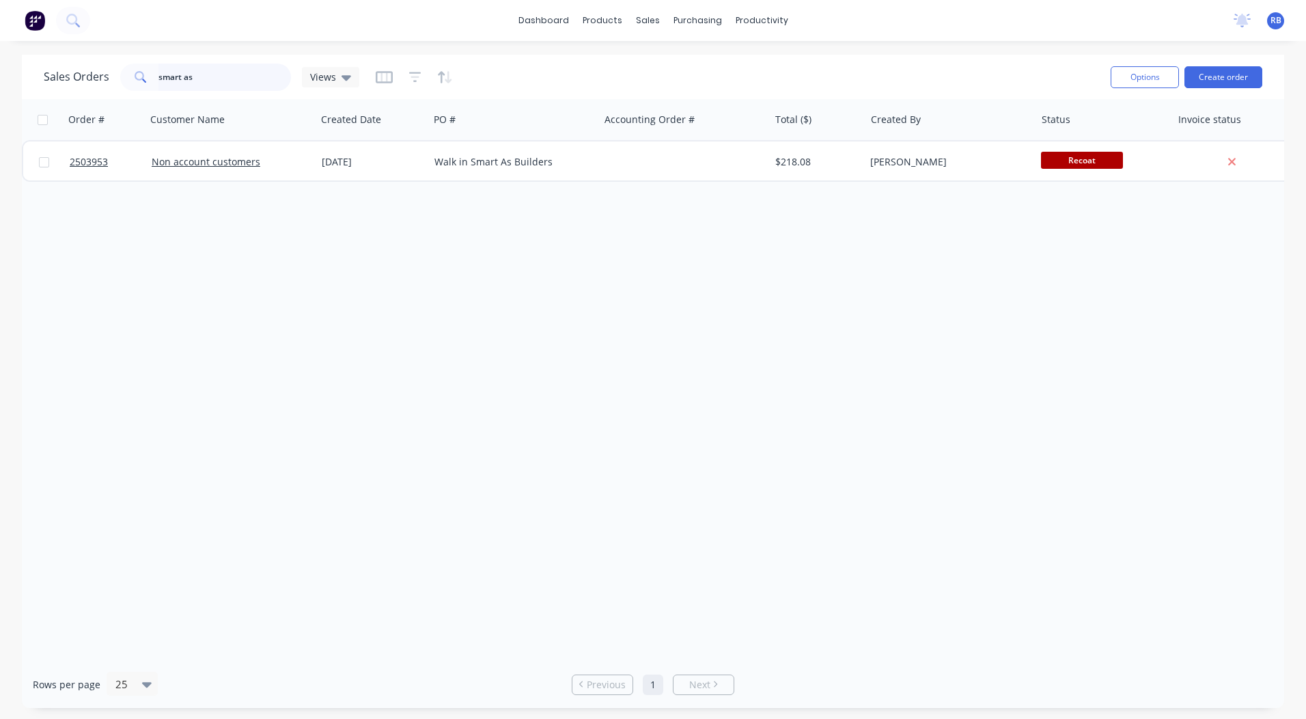
click at [218, 81] on input "smart as" at bounding box center [224, 77] width 133 height 27
paste input "[PERSON_NAME]"
type input "[PERSON_NAME]"
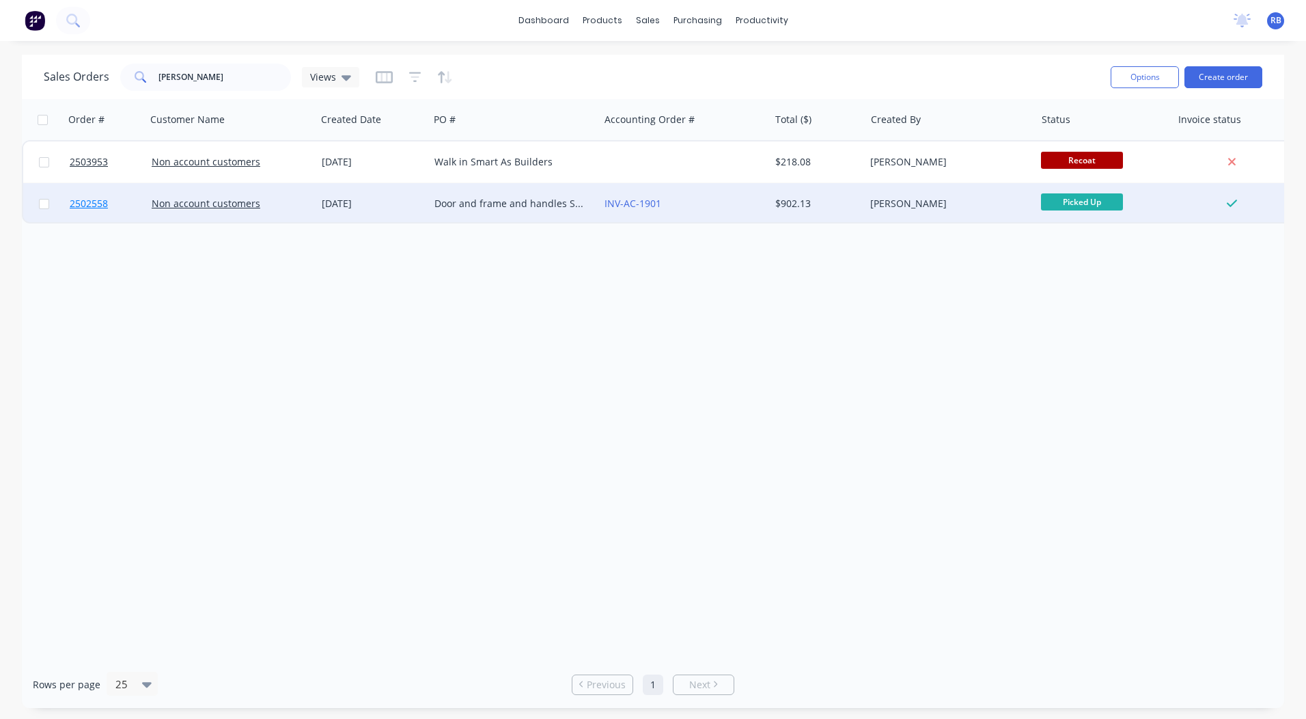
click at [80, 206] on span "2502558" at bounding box center [89, 204] width 38 height 14
